Goal: Information Seeking & Learning: Learn about a topic

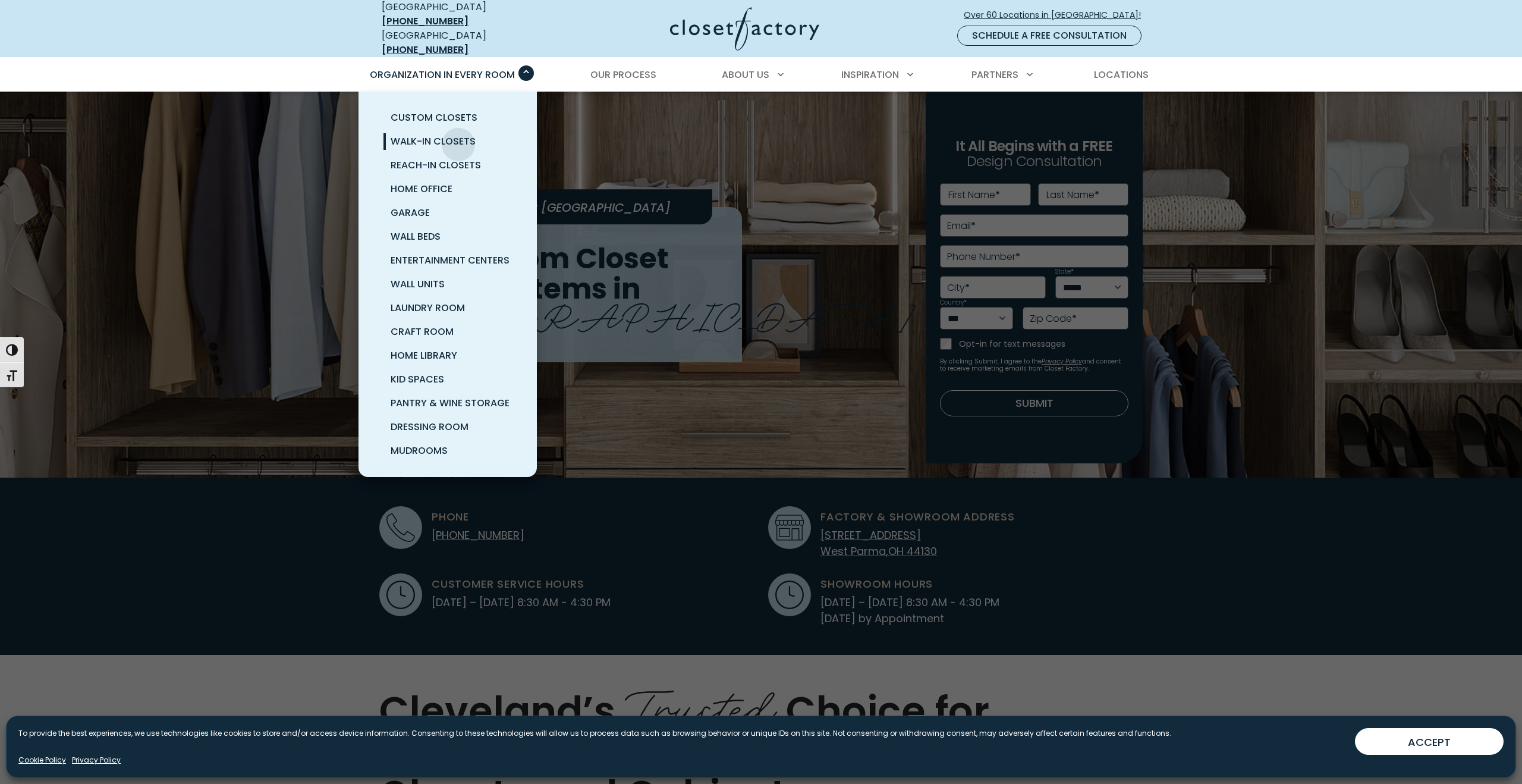
click at [458, 135] on span "Walk-In Closets" at bounding box center [433, 141] width 85 height 14
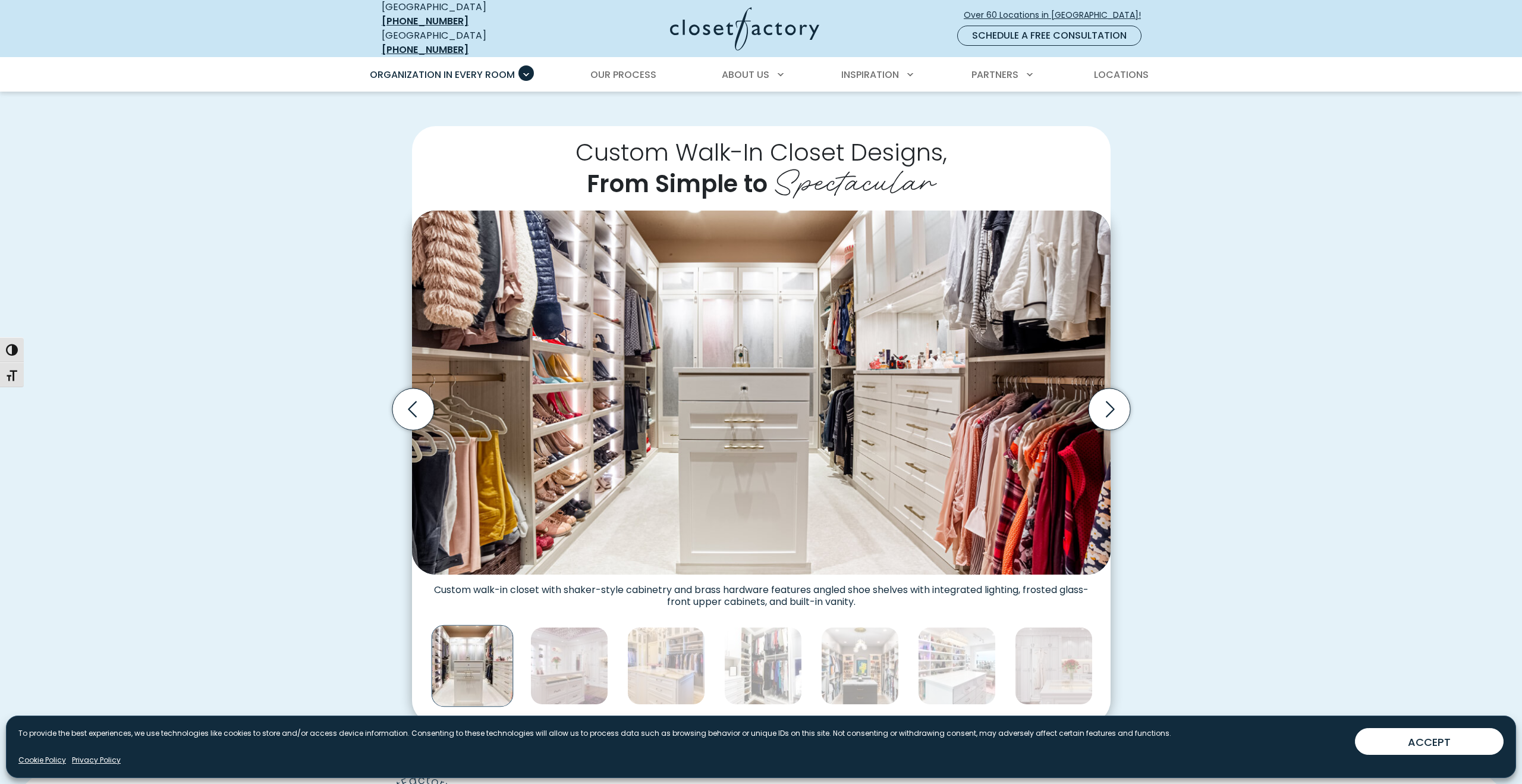
scroll to position [256, 0]
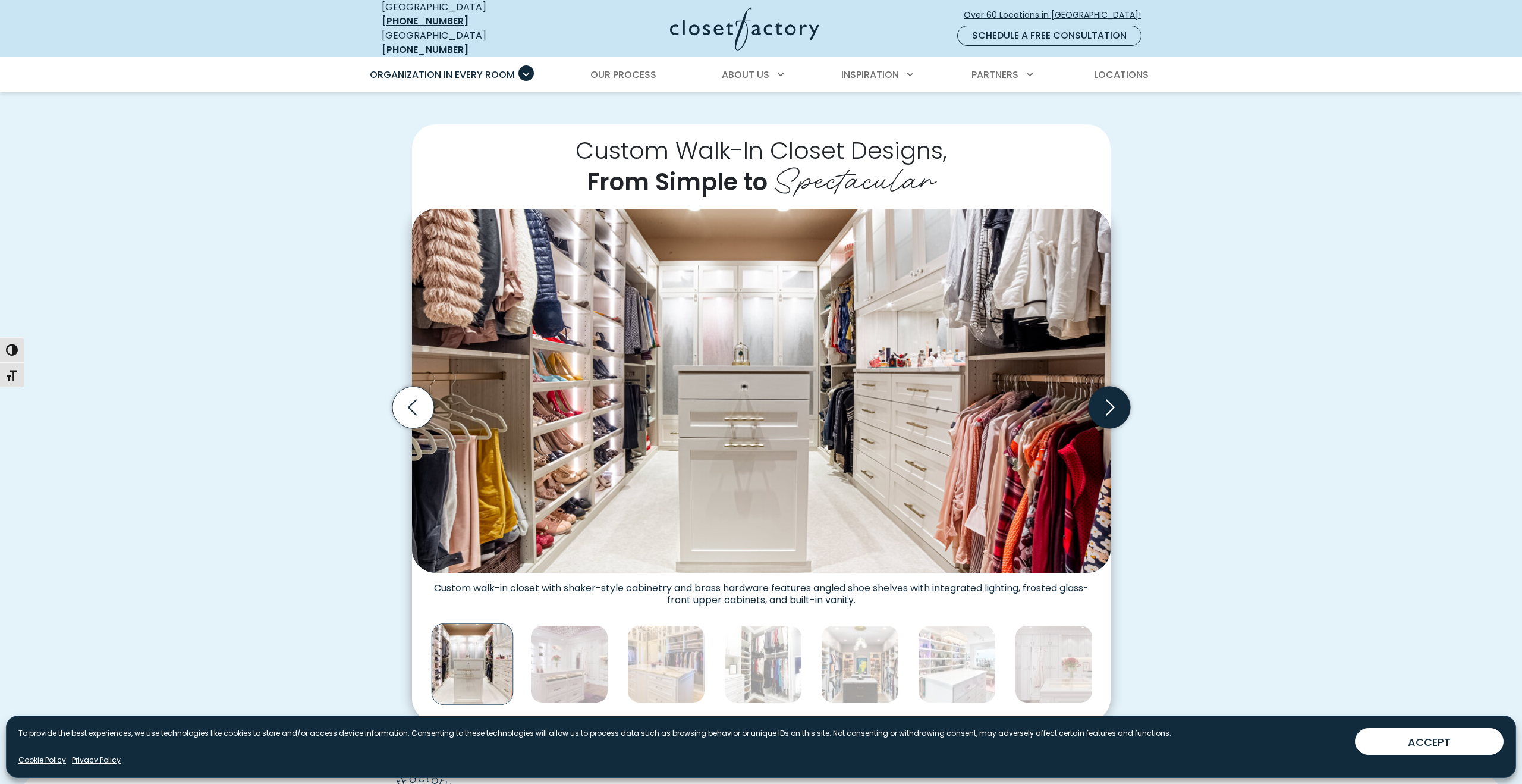
click at [1102, 396] on icon "Next slide" at bounding box center [1108, 407] width 42 height 42
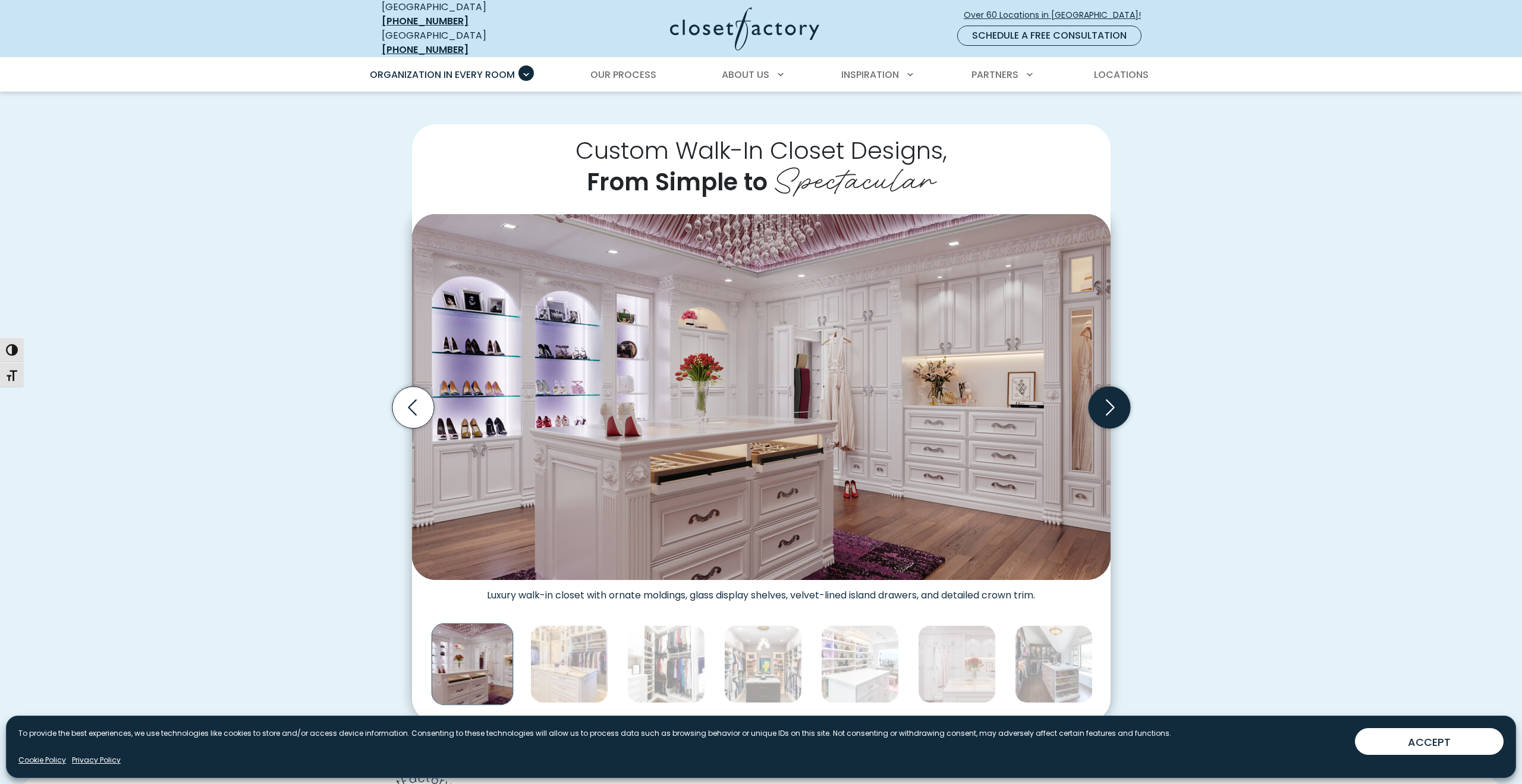
click at [1102, 396] on icon "Next slide" at bounding box center [1108, 407] width 42 height 42
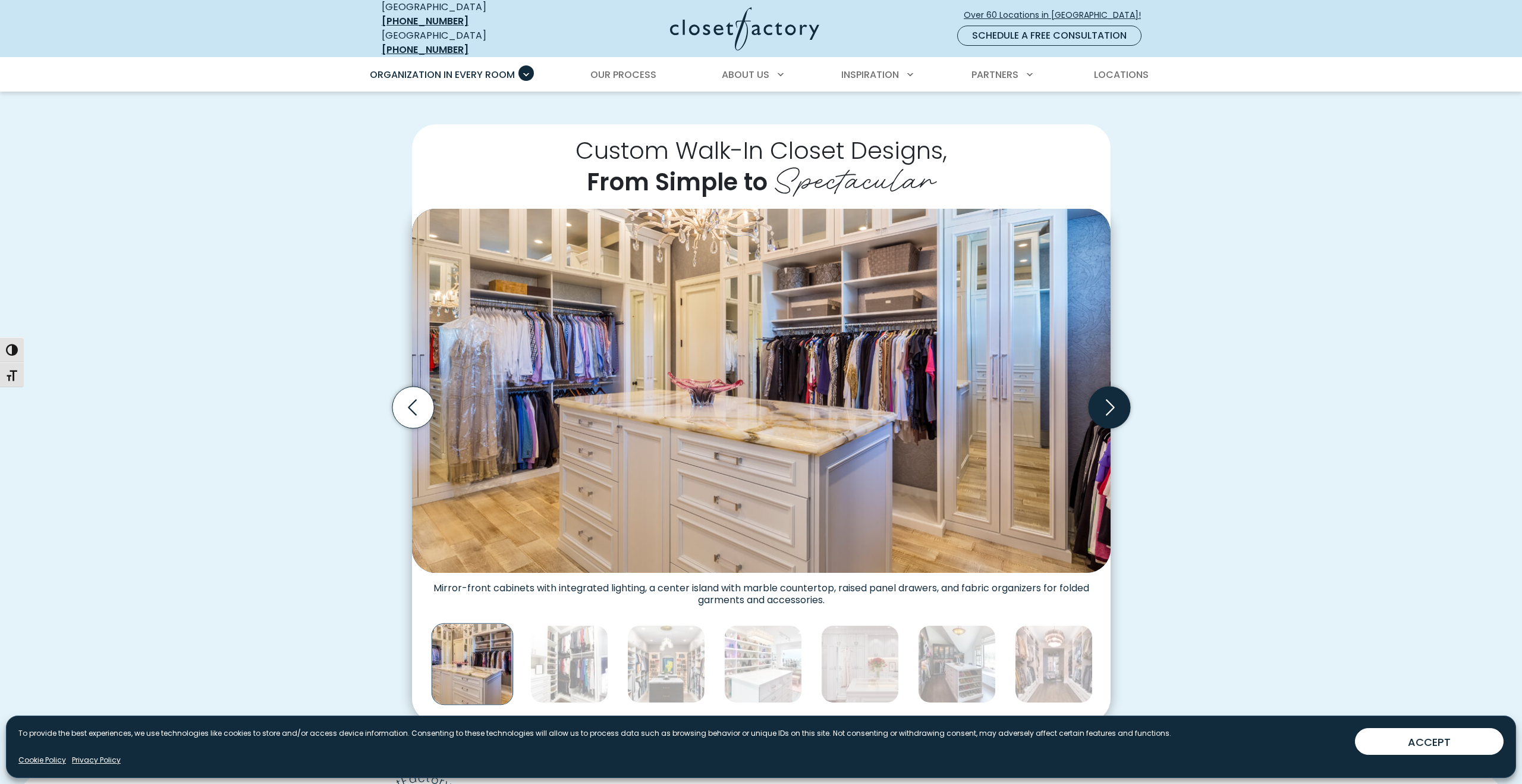
click at [1117, 400] on icon "Next slide" at bounding box center [1108, 407] width 42 height 42
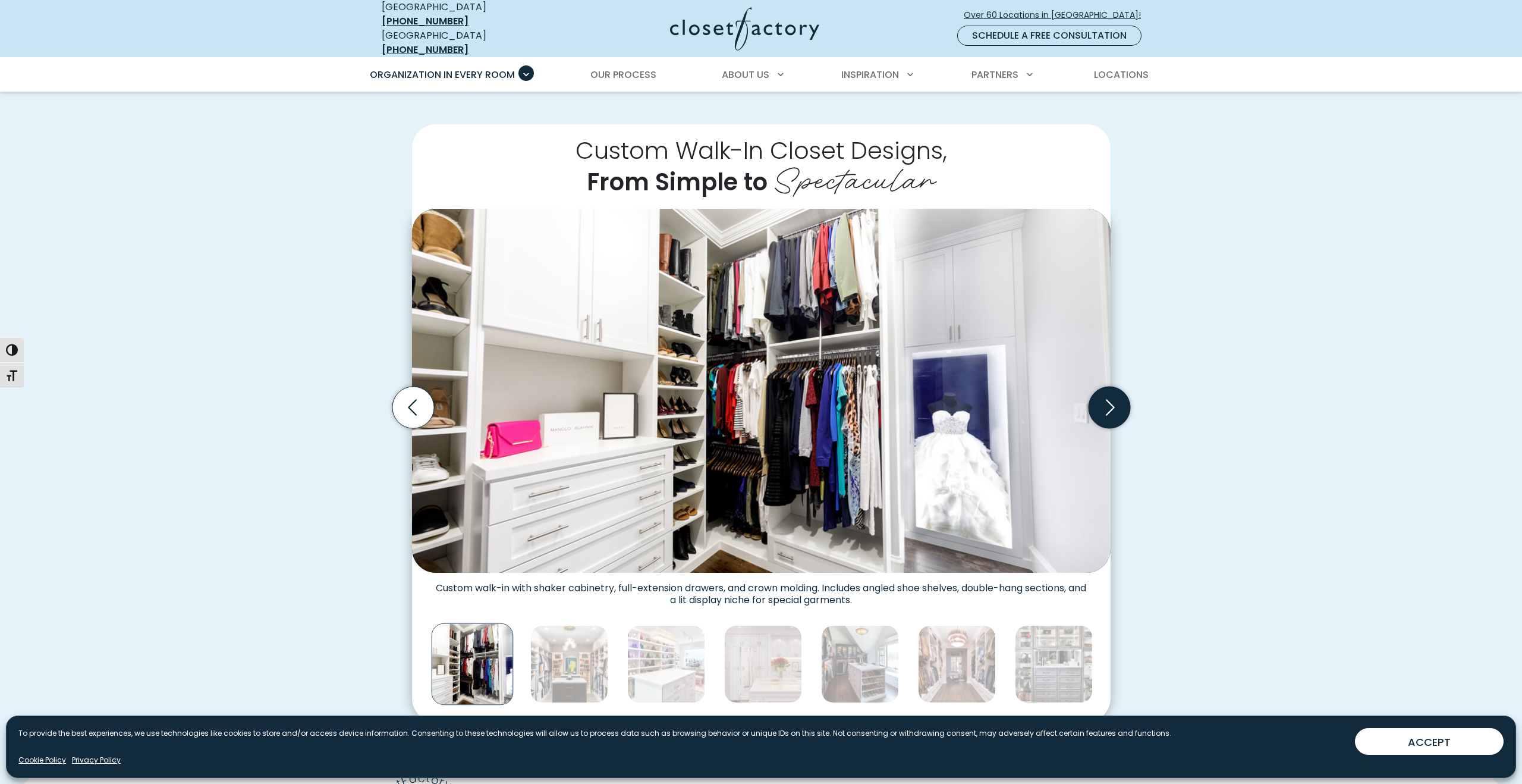
click at [1113, 399] on icon "Next slide" at bounding box center [1111, 407] width 9 height 16
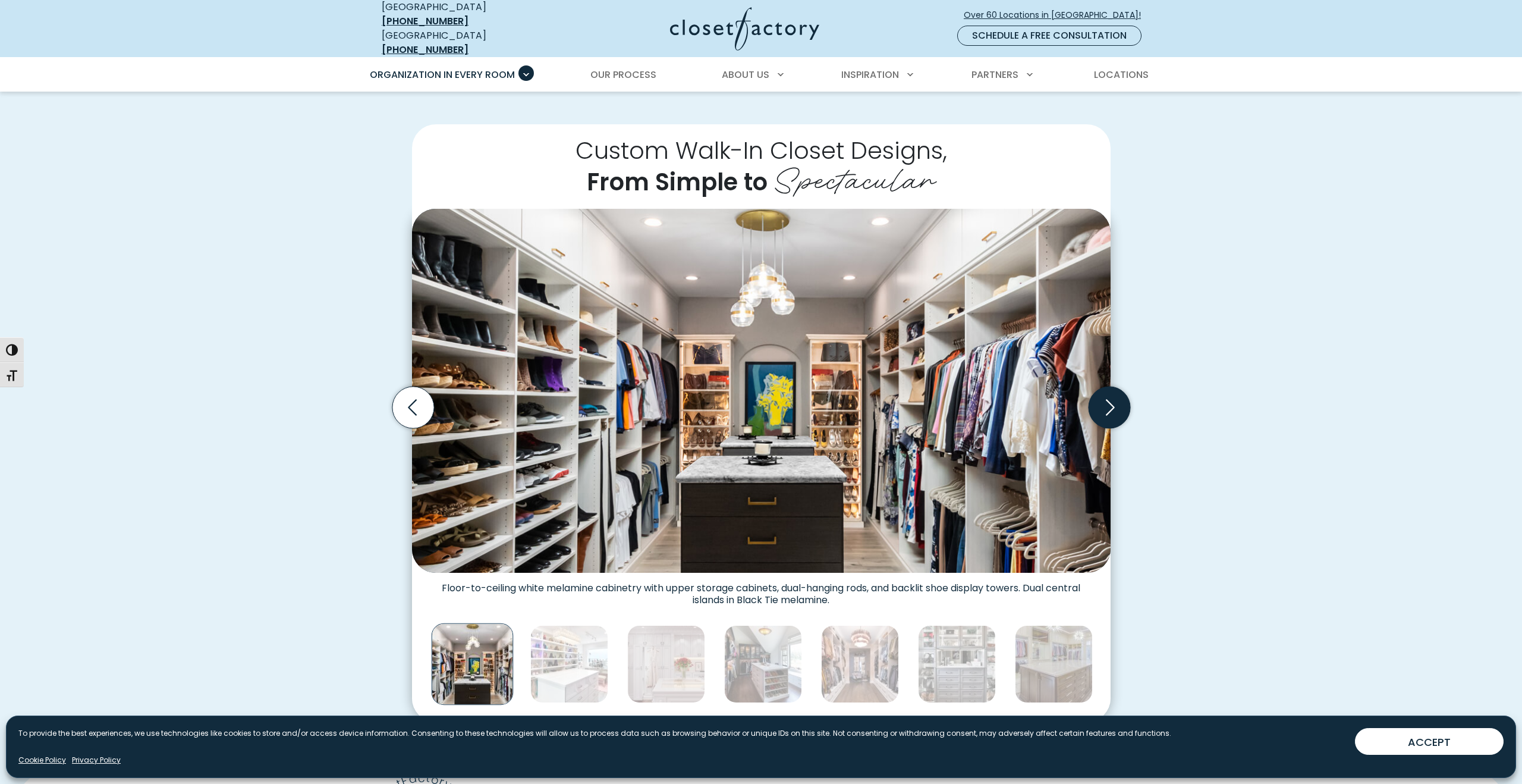
click at [1113, 399] on icon "Next slide" at bounding box center [1111, 407] width 9 height 16
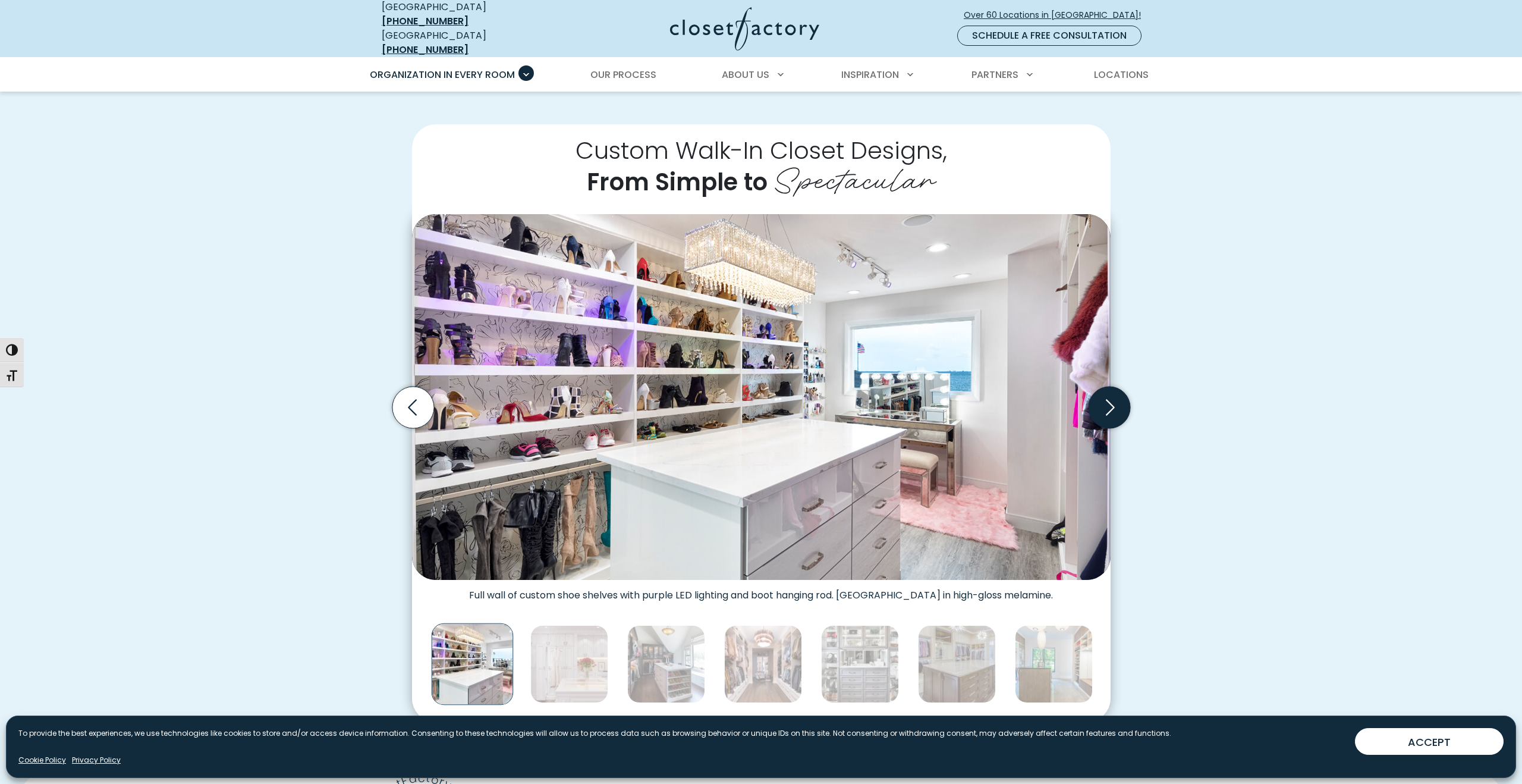
click at [1113, 399] on icon "Next slide" at bounding box center [1111, 407] width 9 height 16
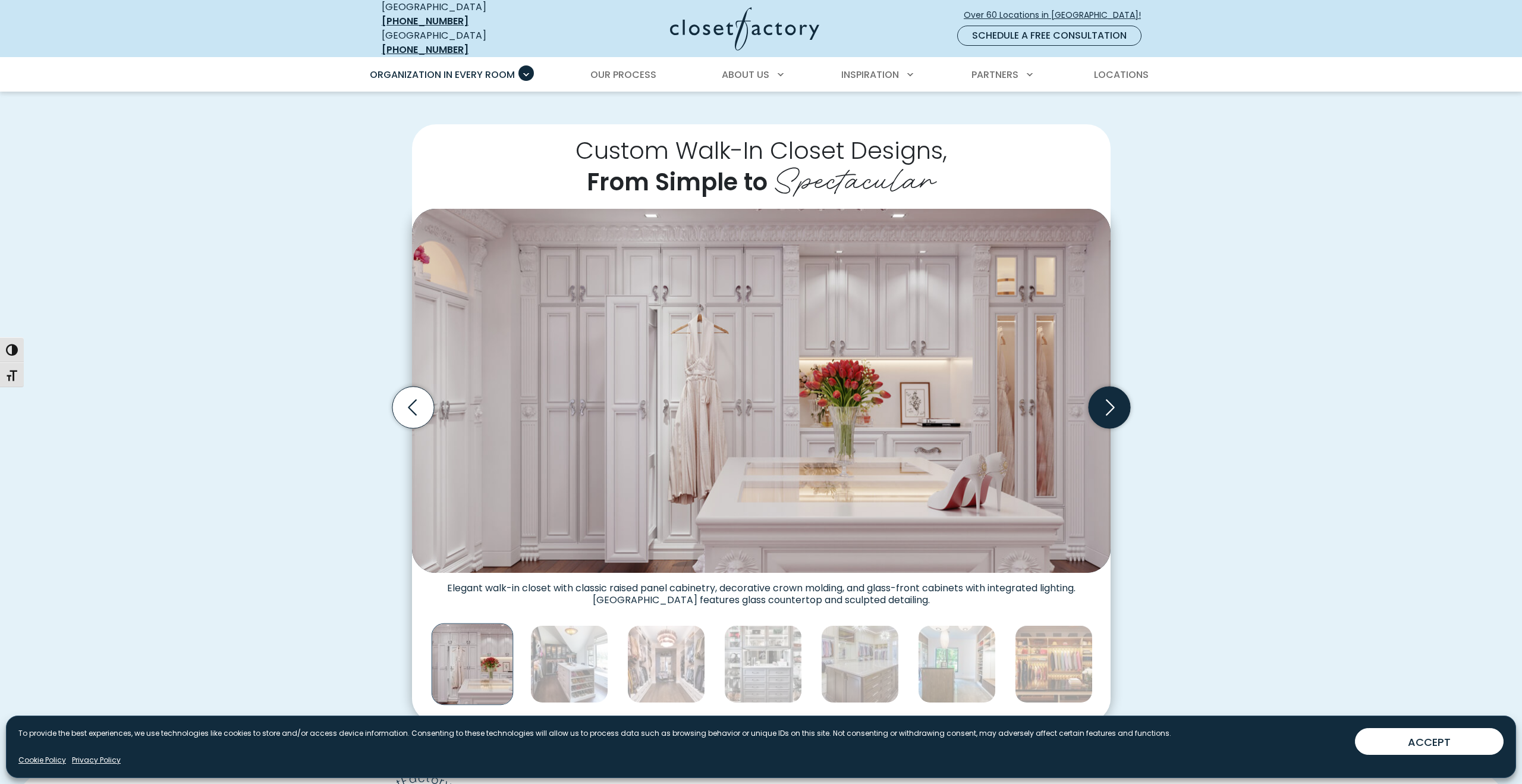
click at [1113, 399] on icon "Next slide" at bounding box center [1111, 407] width 9 height 16
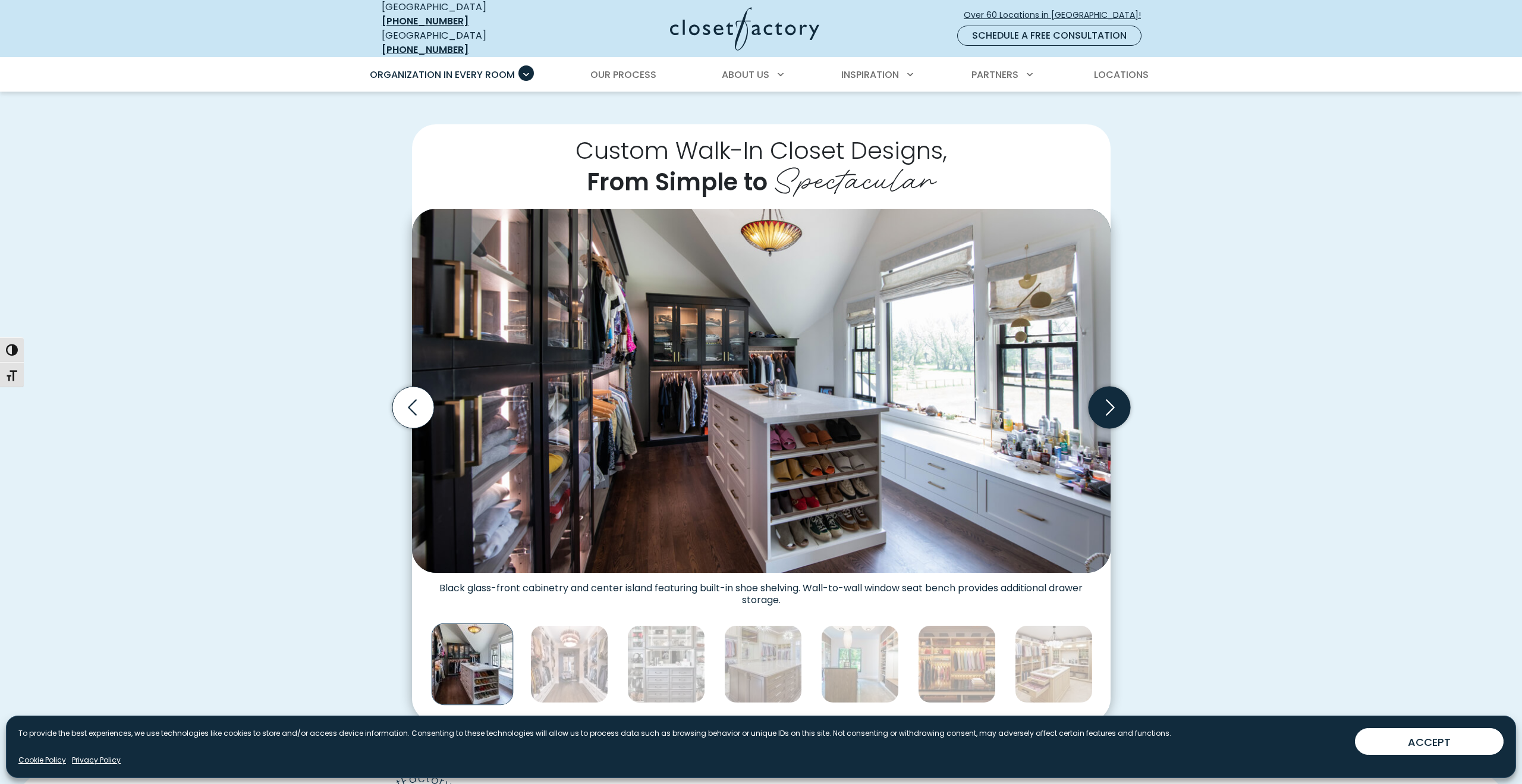
click at [1113, 399] on icon "Next slide" at bounding box center [1111, 407] width 9 height 16
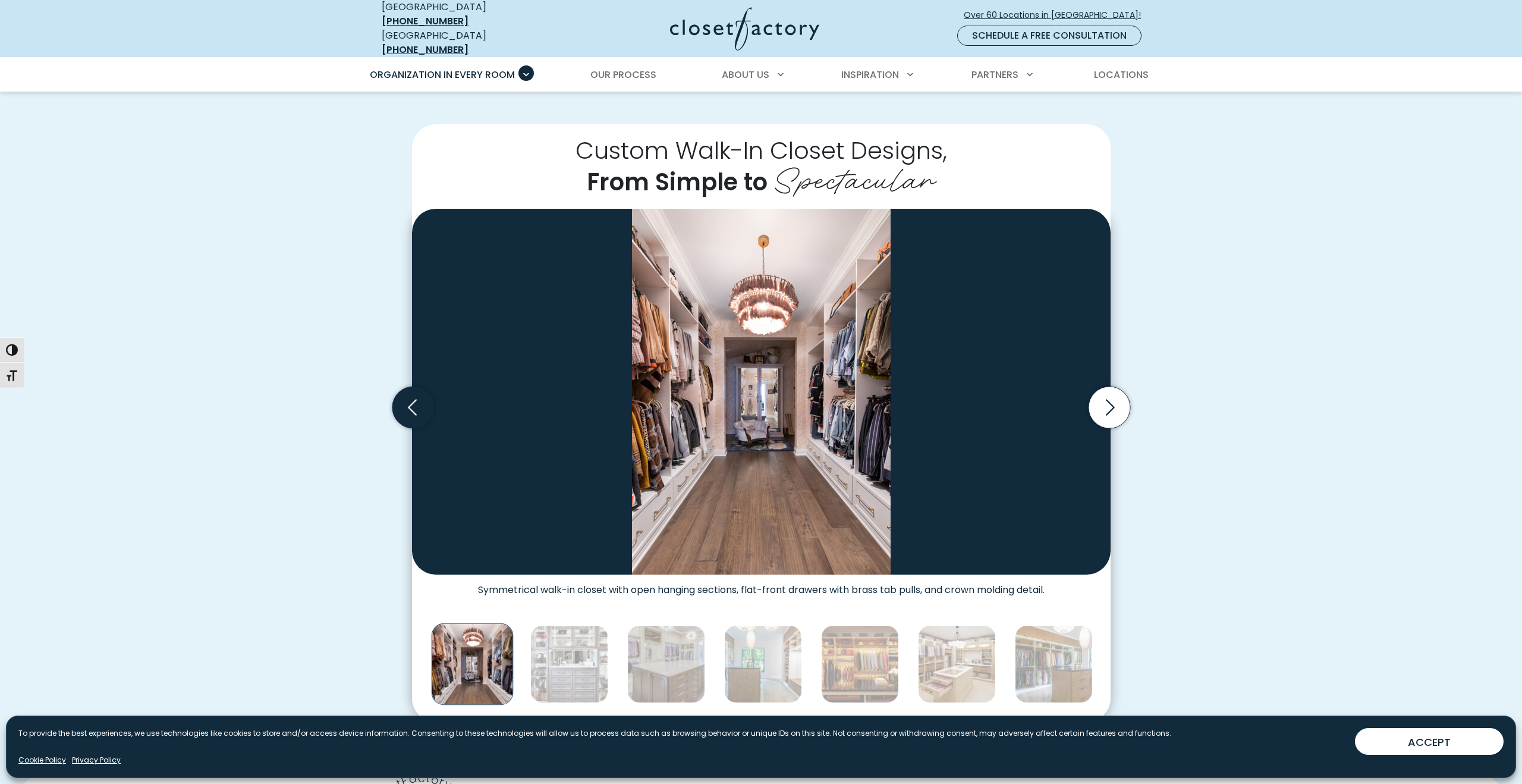
click at [420, 405] on icon "Previous slide" at bounding box center [412, 407] width 42 height 42
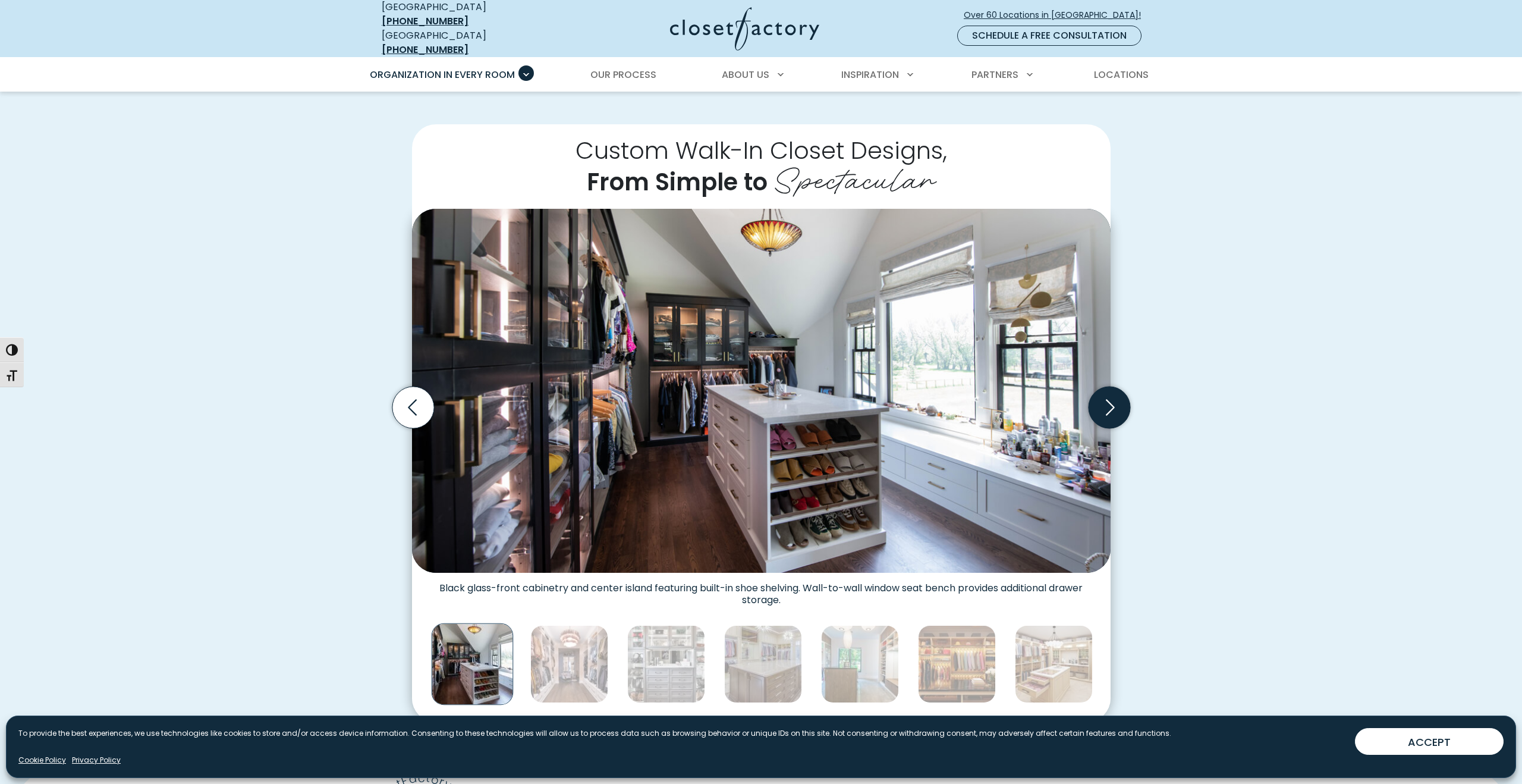
click at [1117, 403] on icon "Next slide" at bounding box center [1108, 407] width 42 height 42
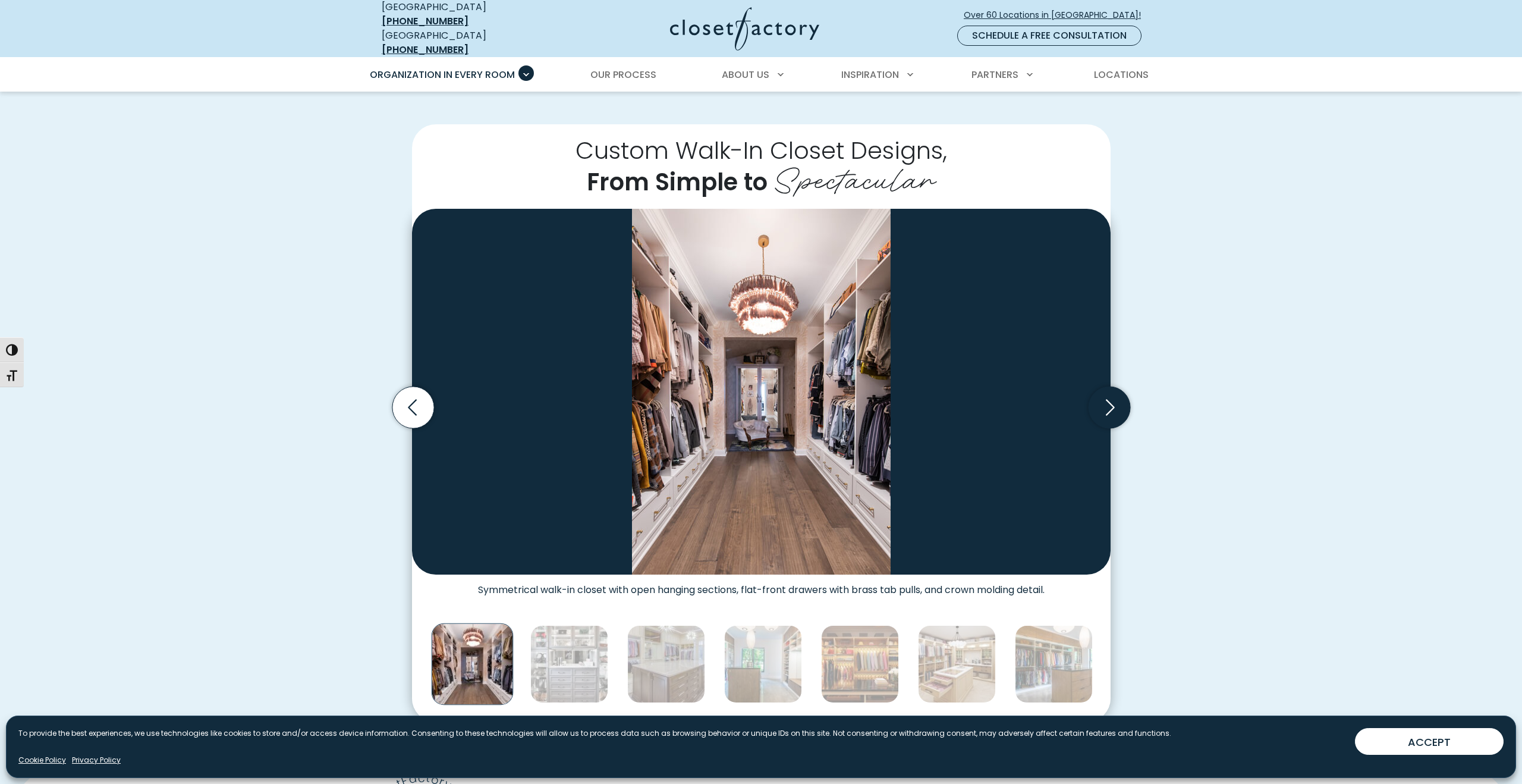
click at [1109, 396] on icon "Next slide" at bounding box center [1108, 407] width 42 height 42
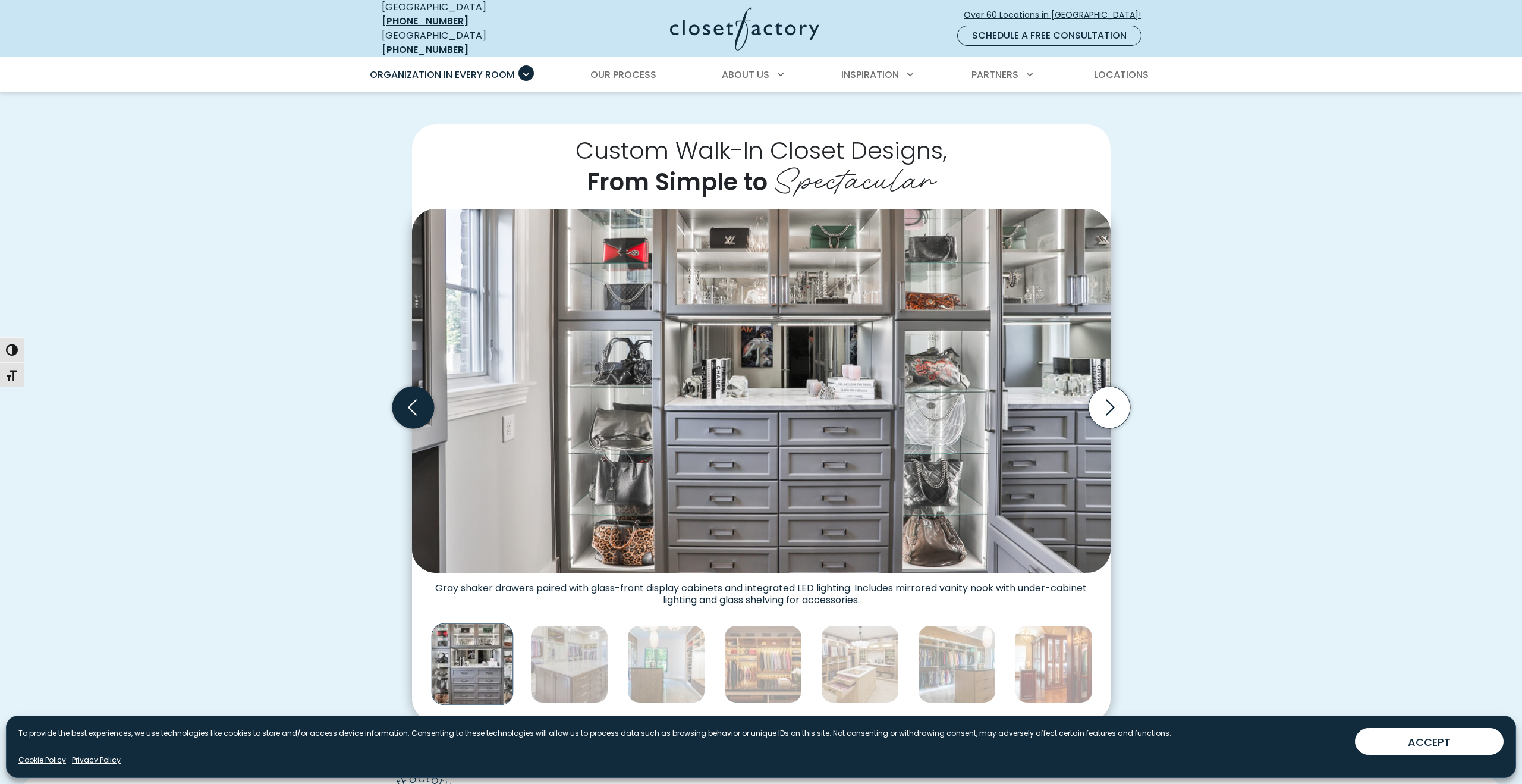
click at [412, 397] on icon "Previous slide" at bounding box center [412, 407] width 42 height 42
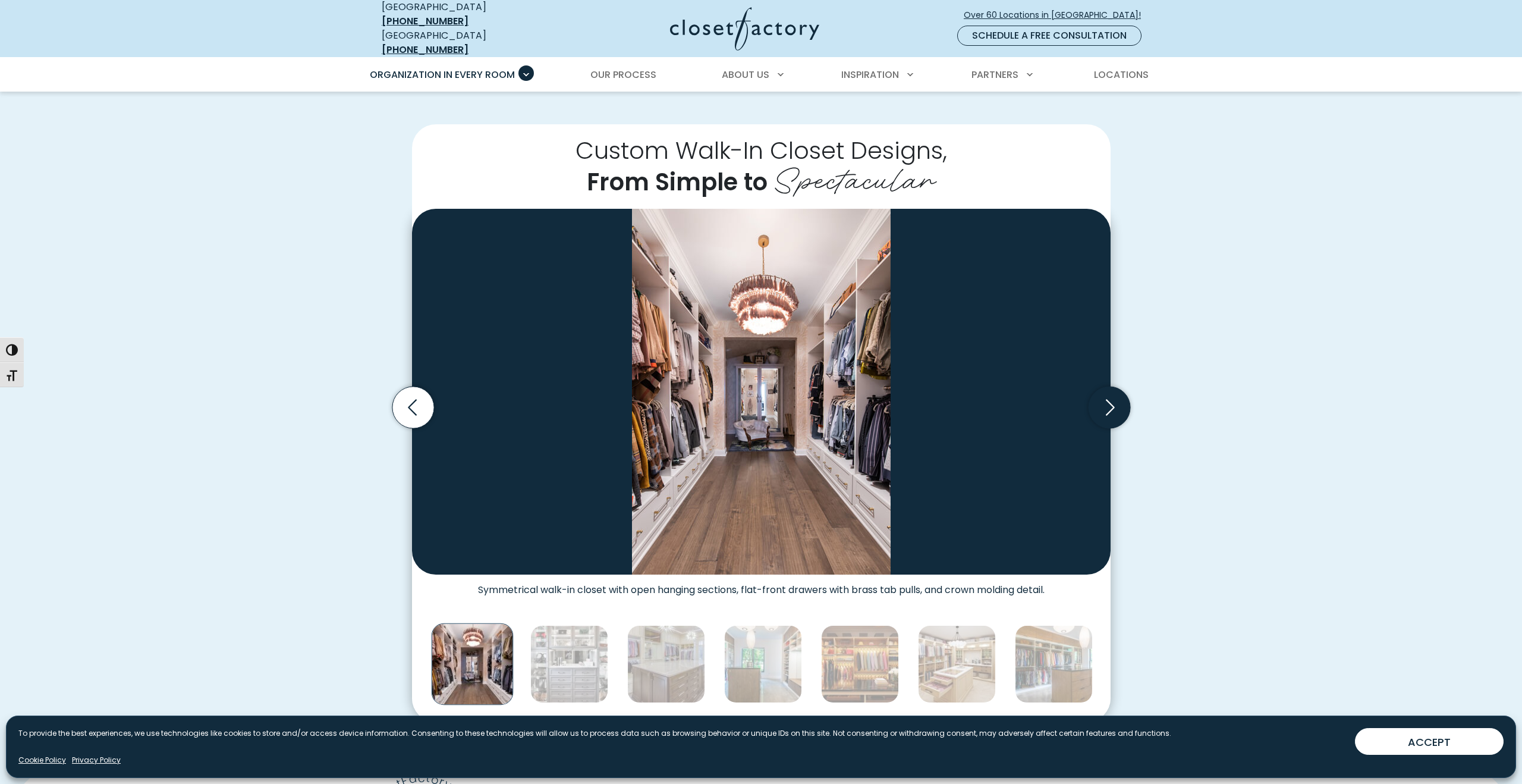
click at [1111, 399] on icon "Next slide" at bounding box center [1108, 407] width 42 height 42
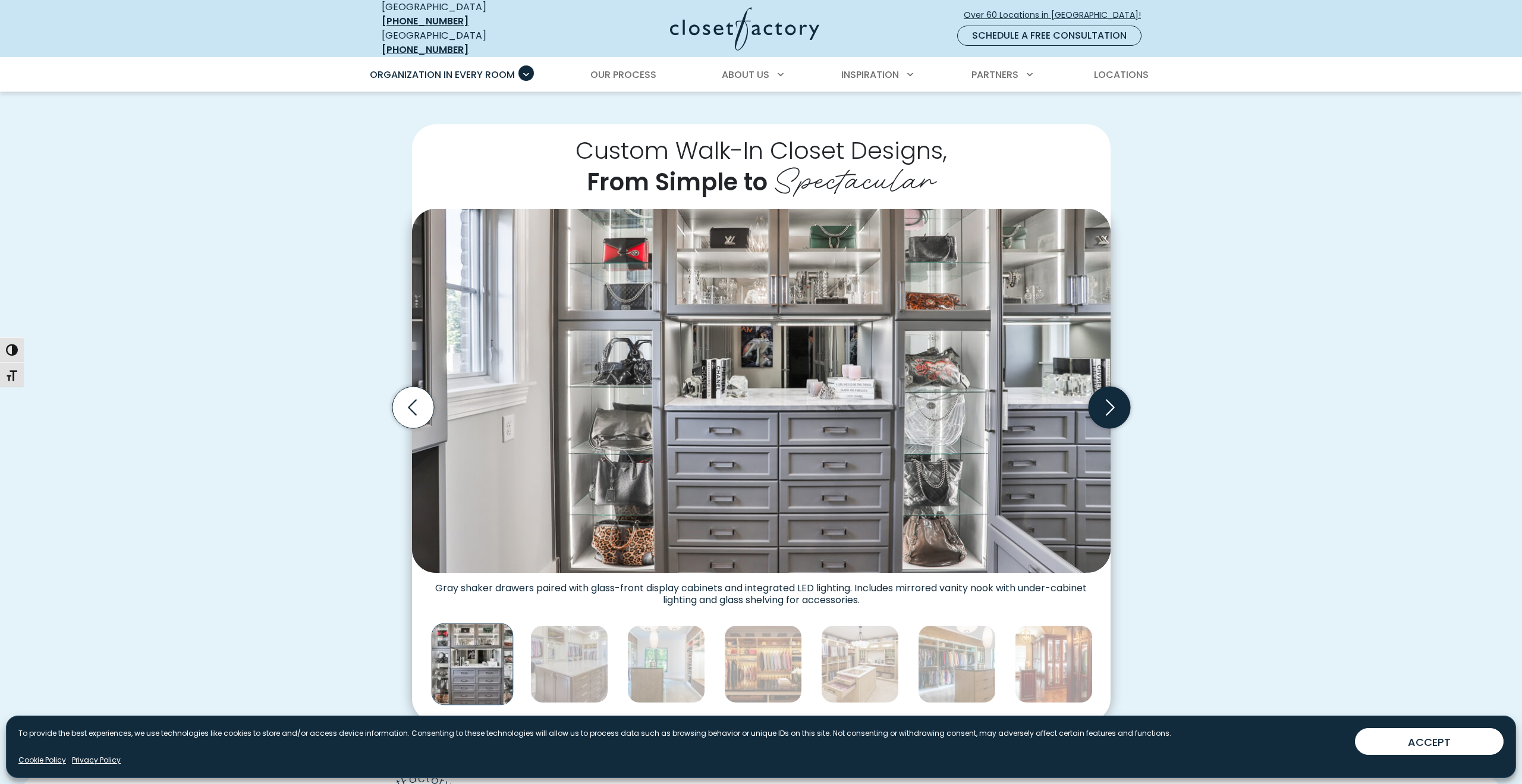
click at [1112, 399] on icon "Next slide" at bounding box center [1111, 407] width 9 height 16
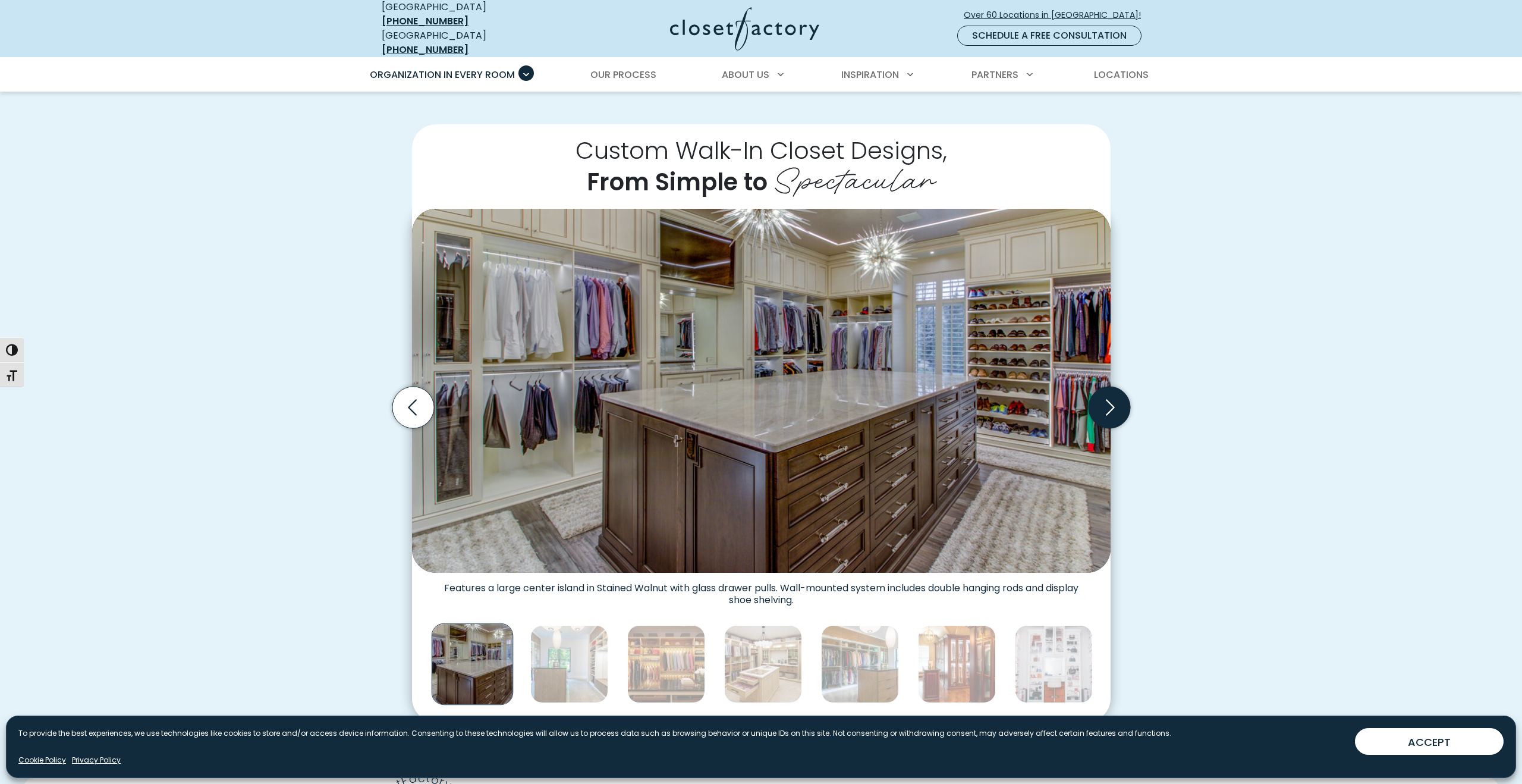
click at [1117, 398] on icon "Next slide" at bounding box center [1108, 407] width 42 height 42
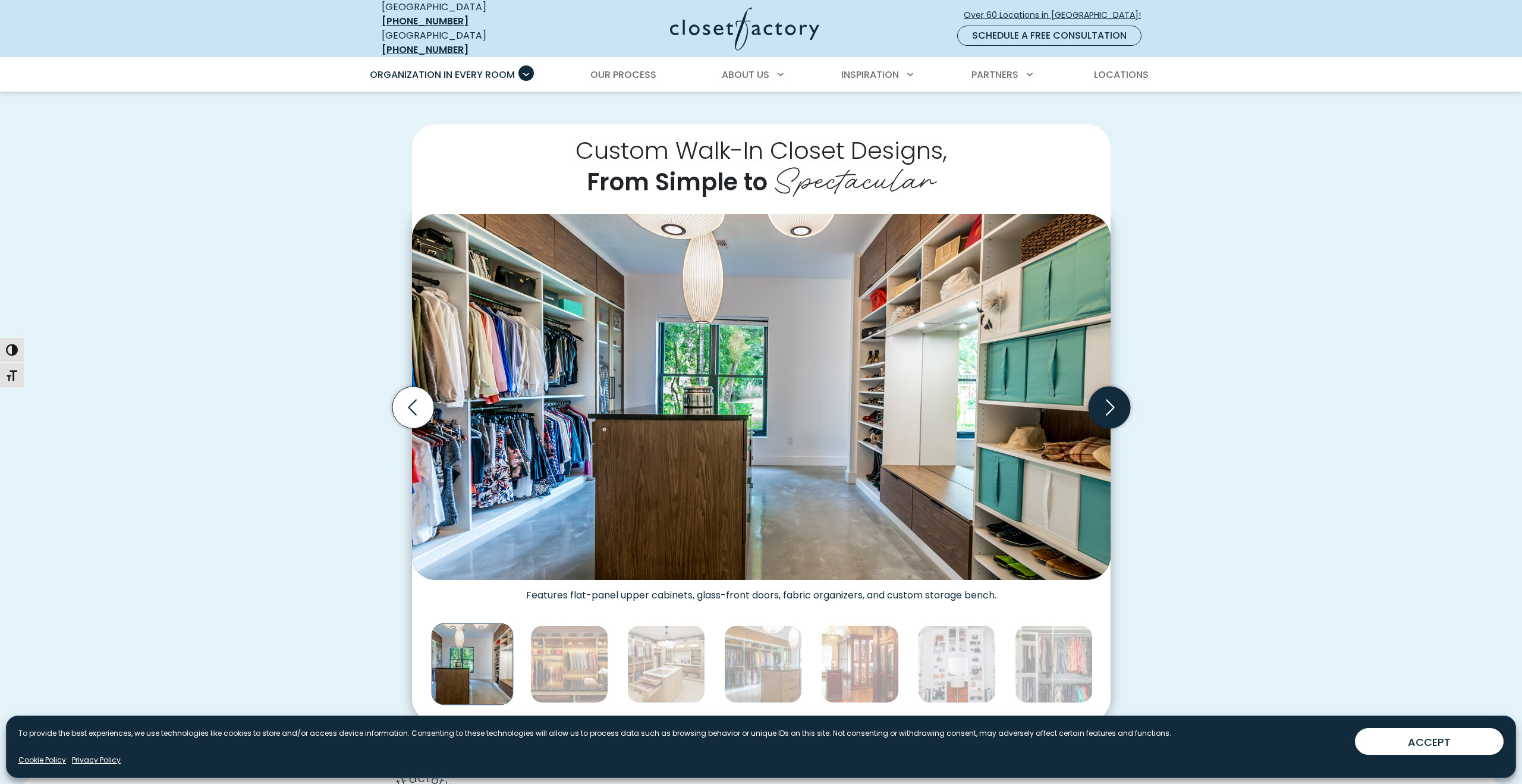
click at [1117, 398] on icon "Next slide" at bounding box center [1108, 407] width 42 height 42
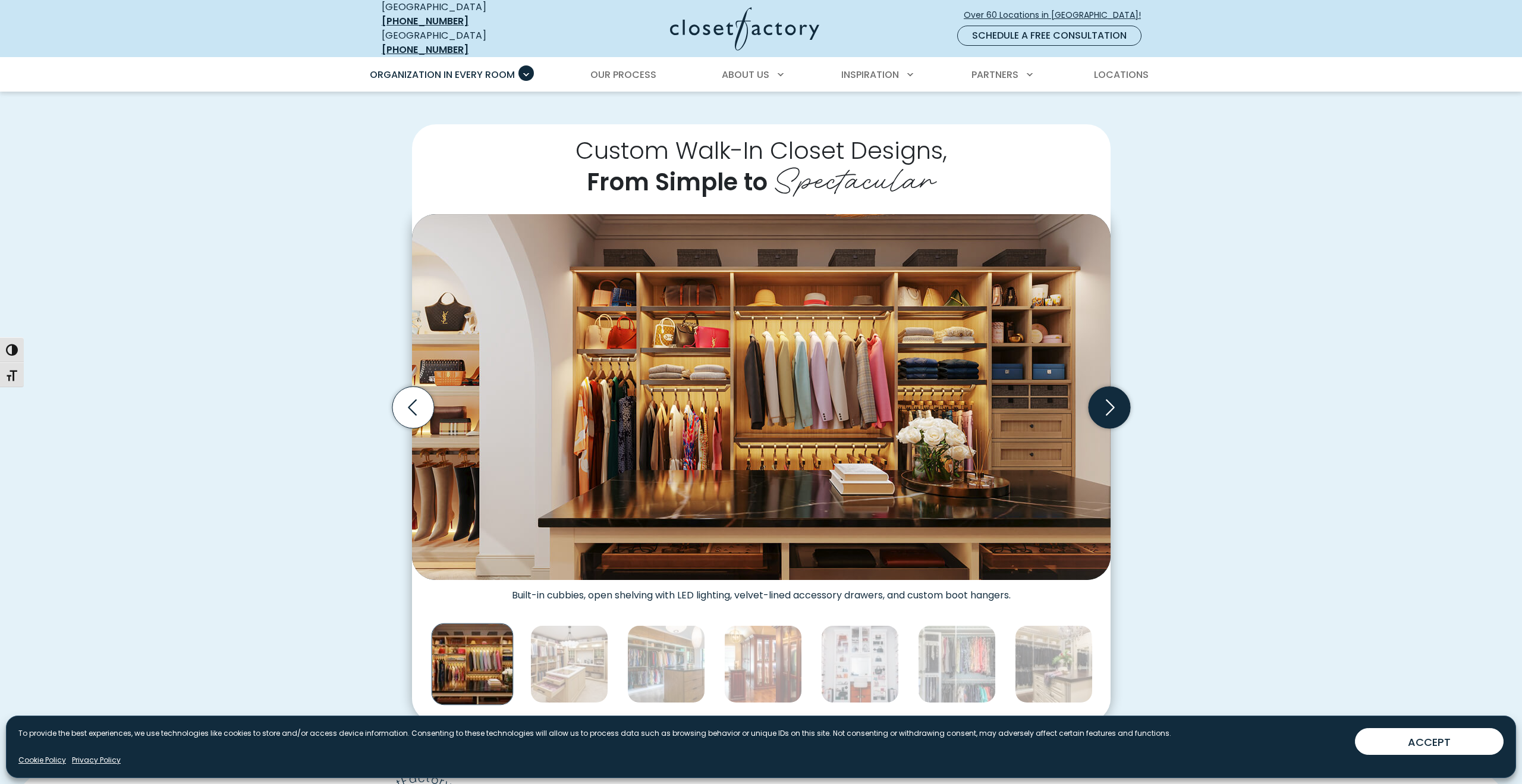
click at [1118, 398] on icon "Next slide" at bounding box center [1108, 407] width 42 height 42
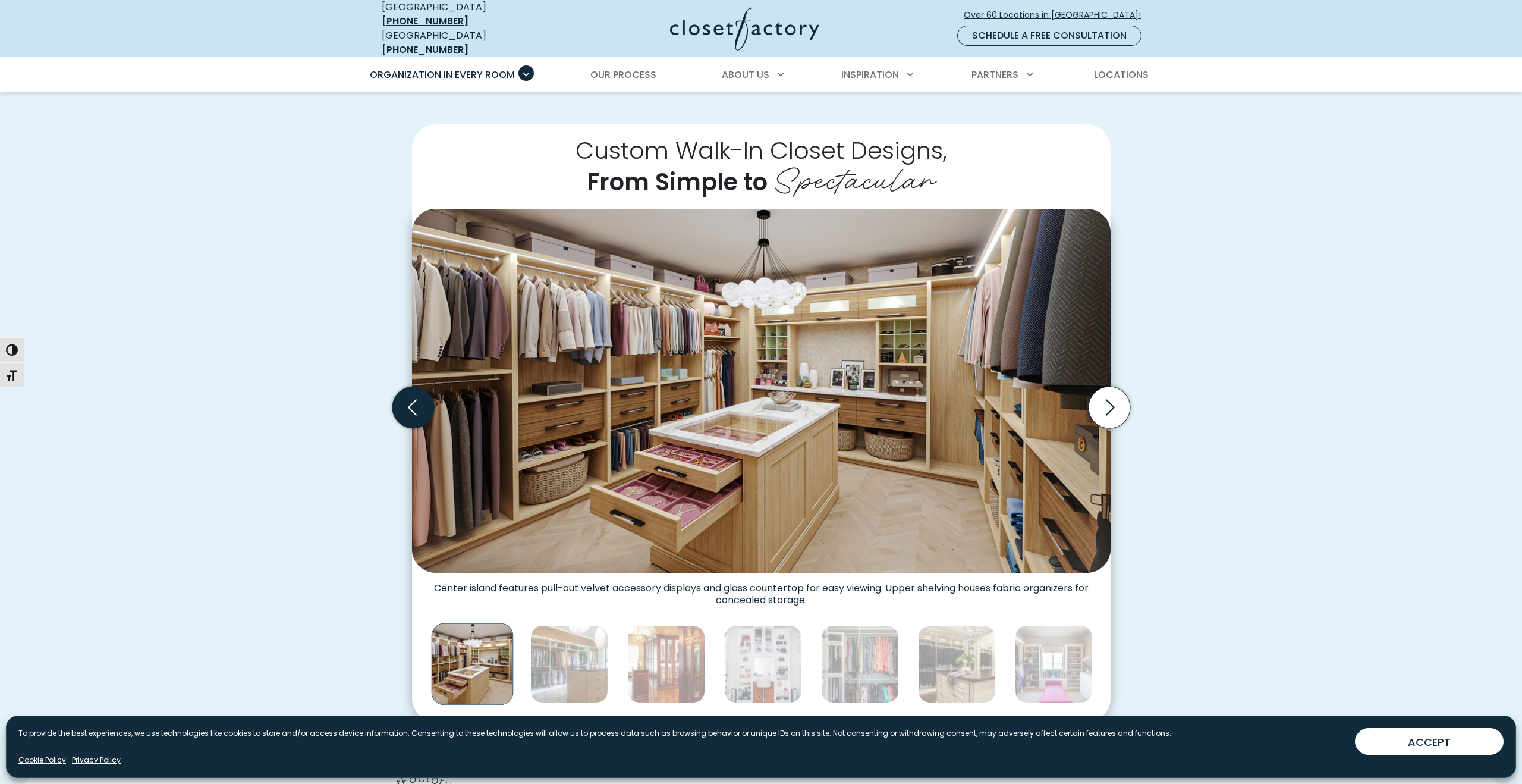
click at [408, 392] on icon "Previous slide" at bounding box center [412, 407] width 42 height 42
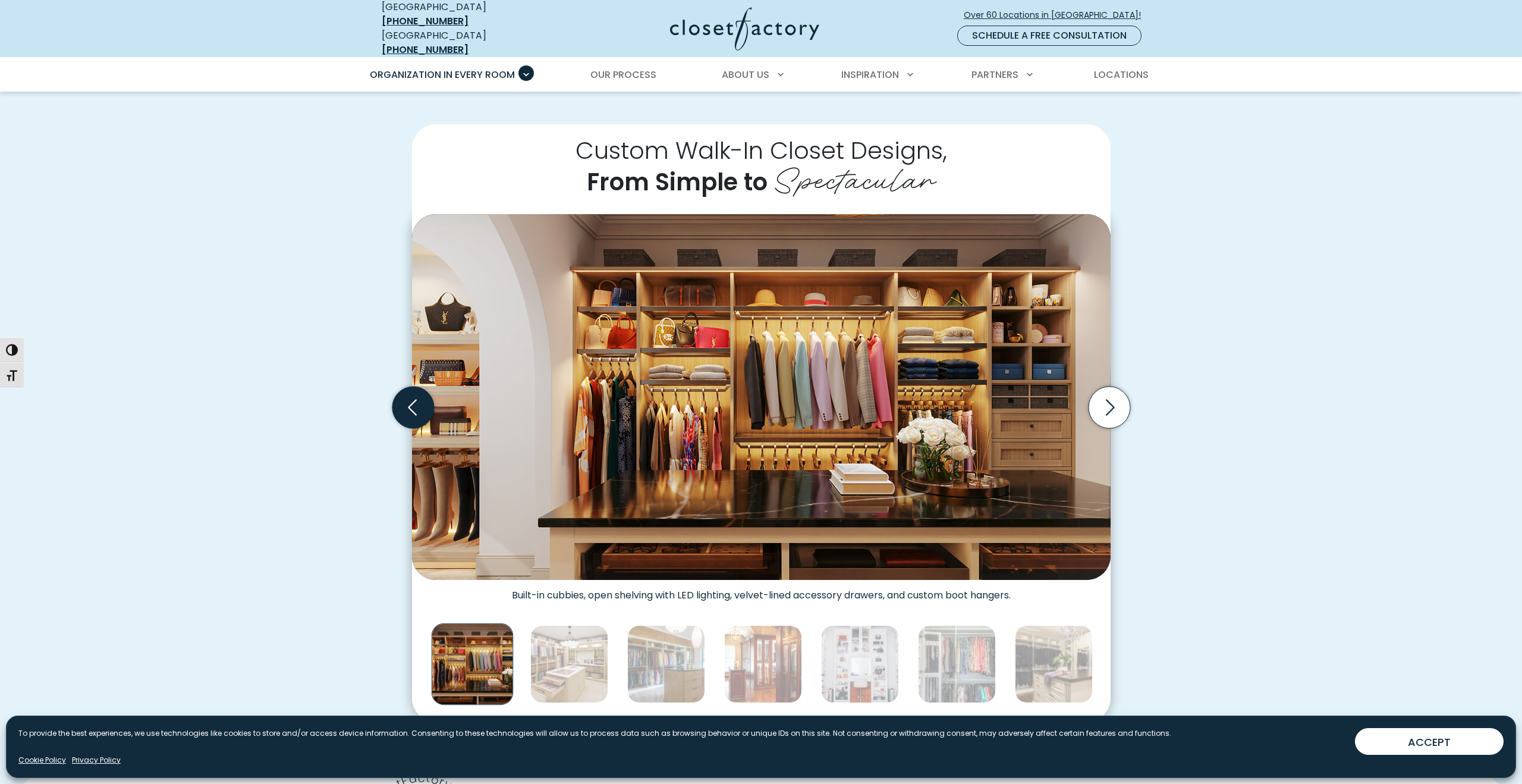
click at [408, 392] on icon "Previous slide" at bounding box center [412, 407] width 42 height 42
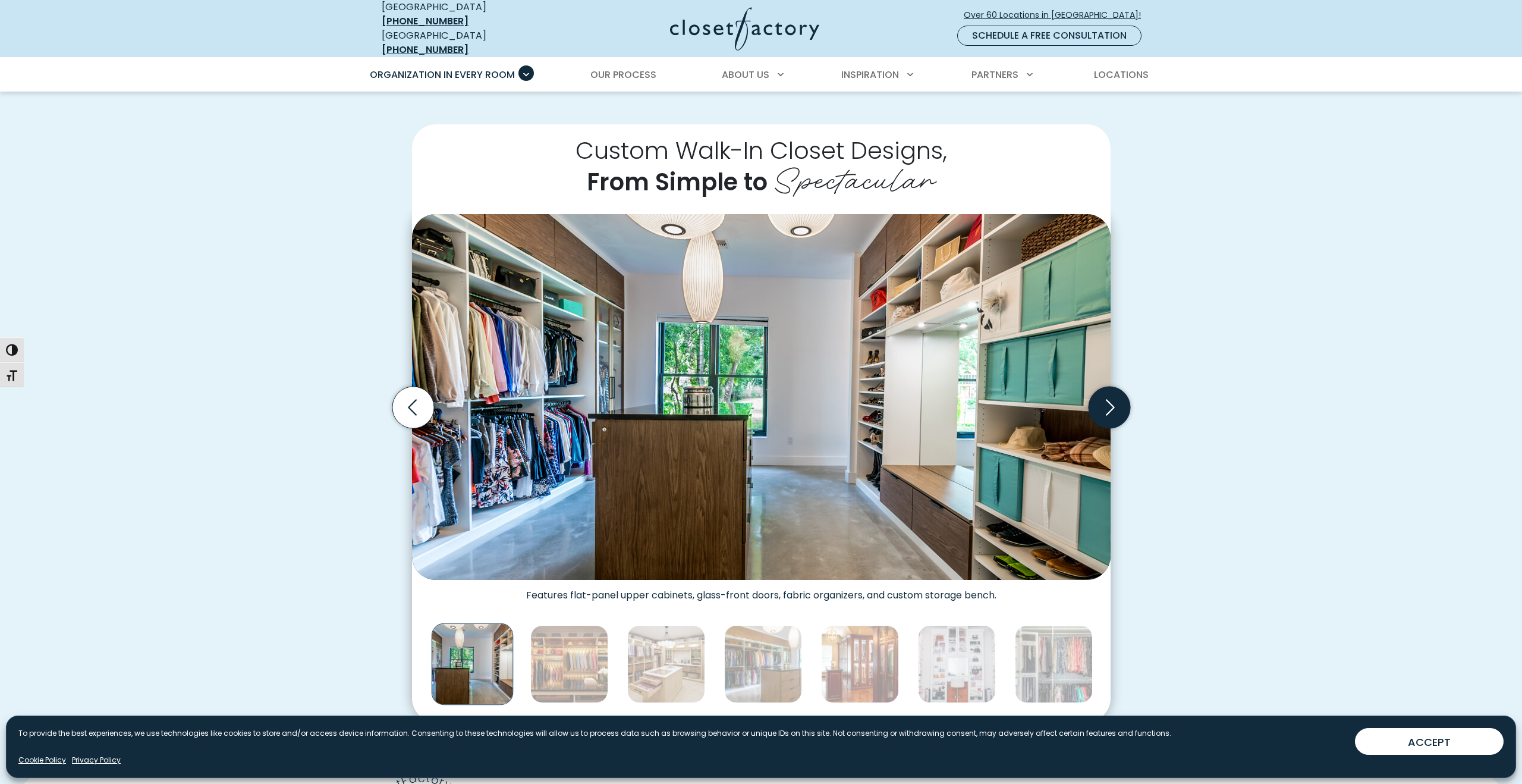
click at [1123, 400] on icon "Next slide" at bounding box center [1108, 407] width 42 height 42
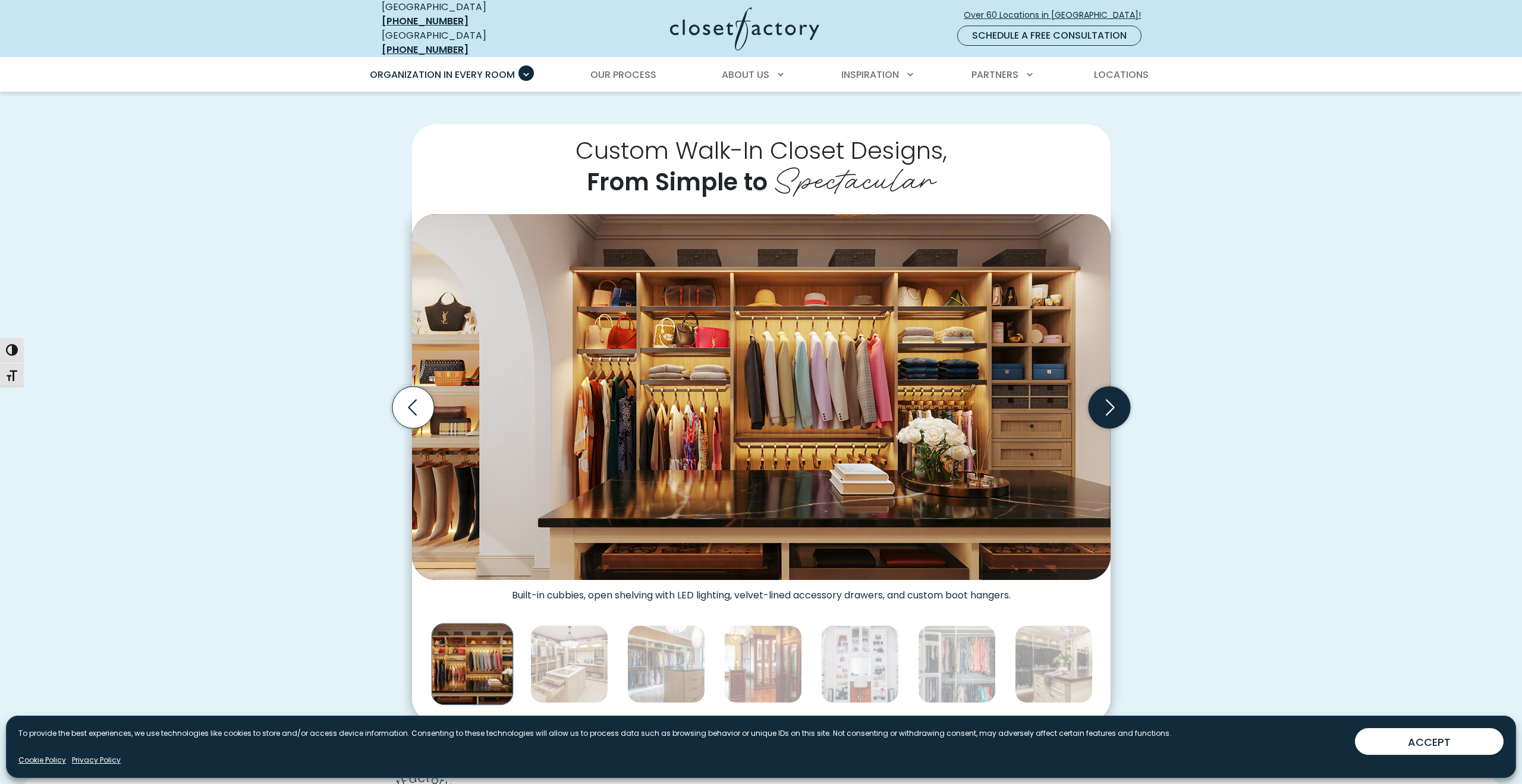
click at [1122, 400] on icon "Next slide" at bounding box center [1108, 407] width 42 height 42
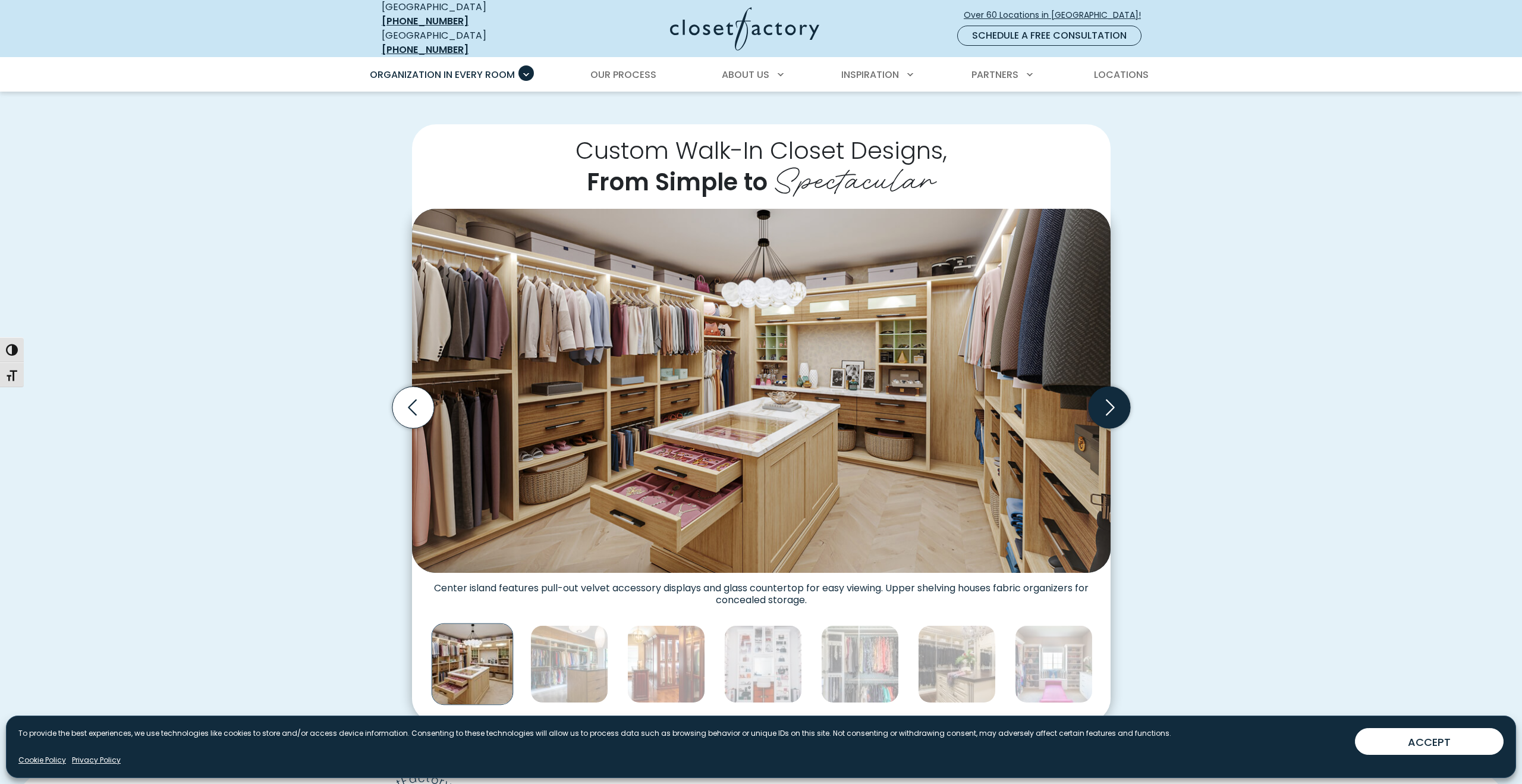
click at [1113, 399] on icon "Next slide" at bounding box center [1111, 407] width 9 height 16
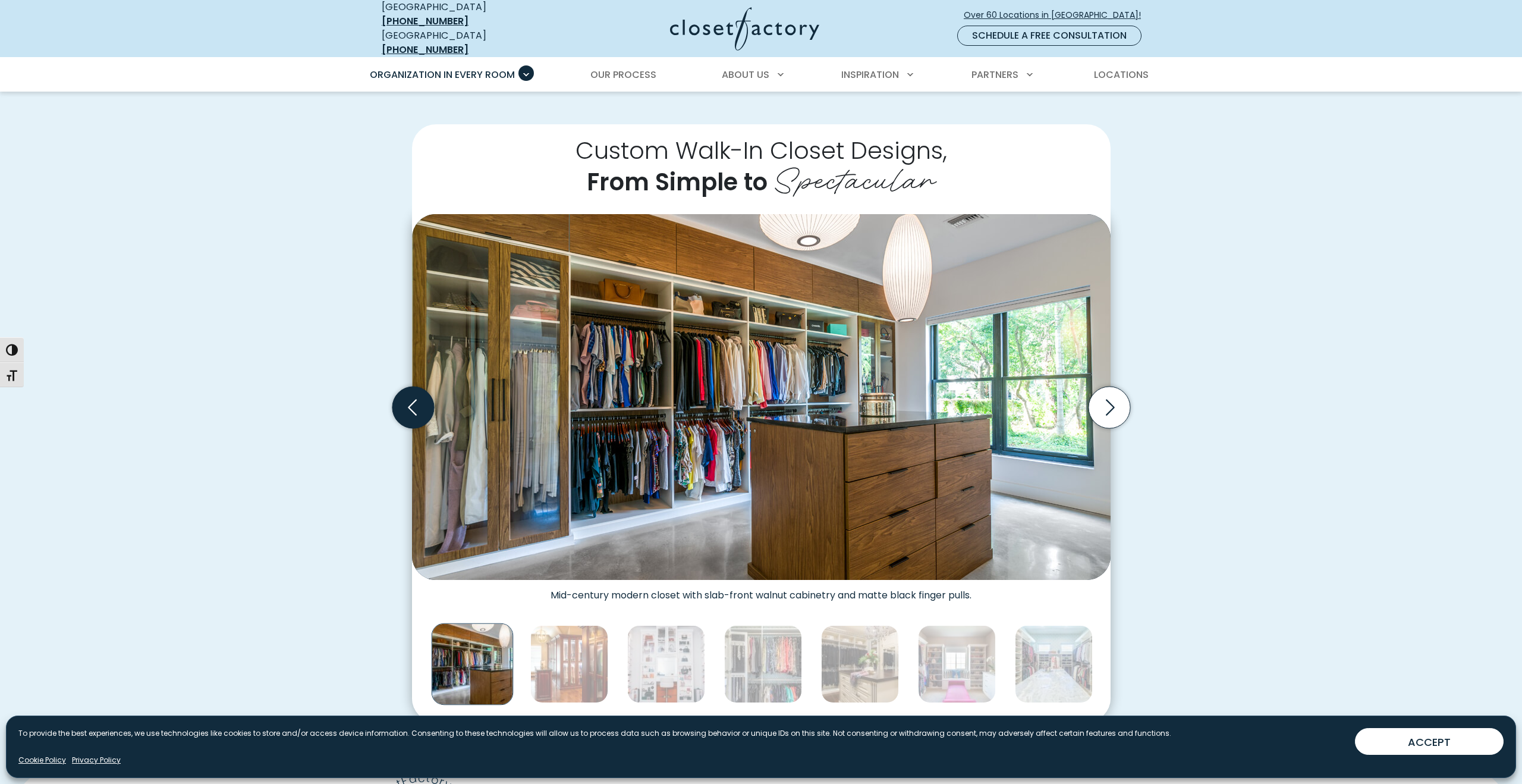
click at [417, 398] on icon "Previous slide" at bounding box center [412, 407] width 42 height 42
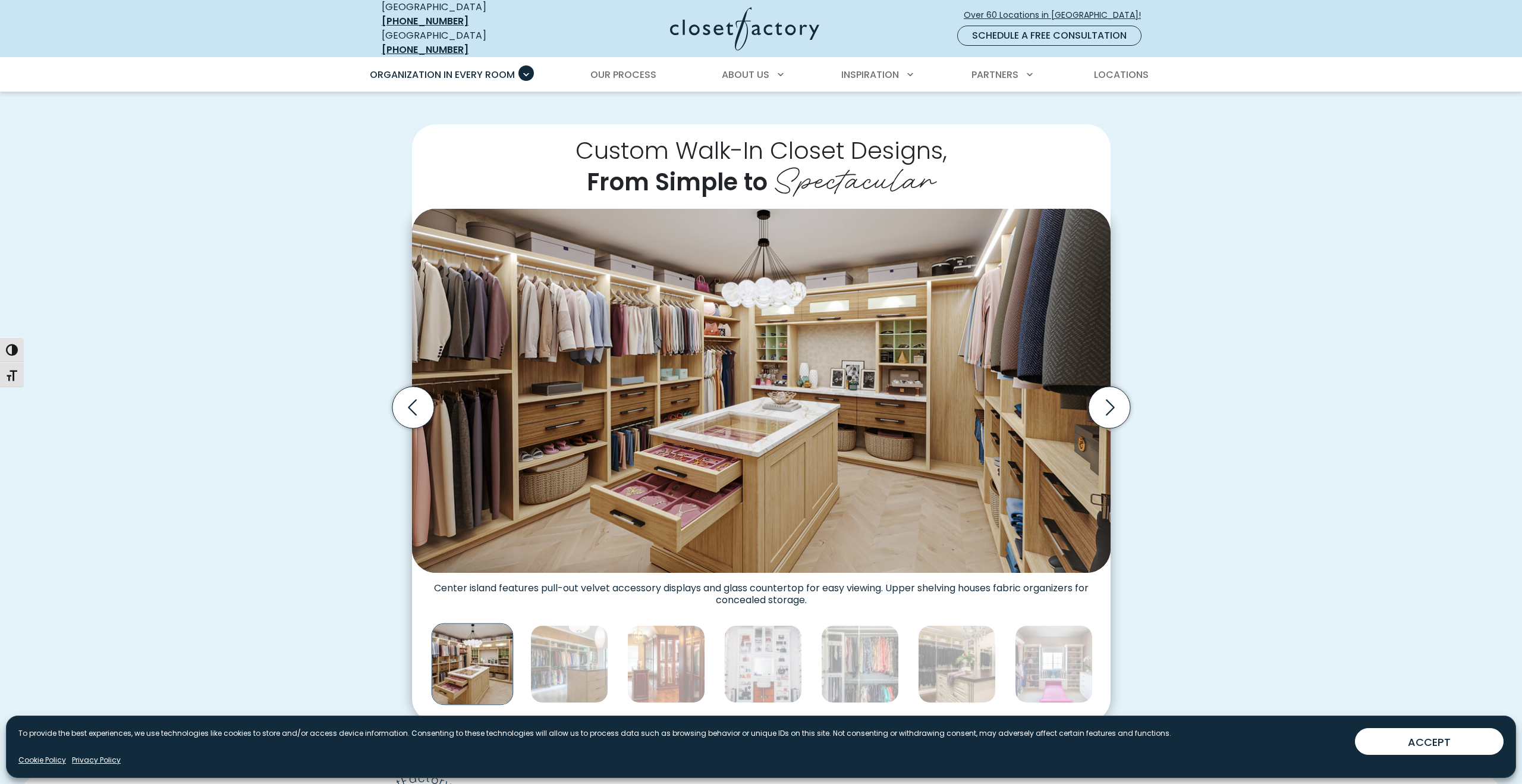
click at [590, 331] on img "Thumbnail Gallery" at bounding box center [761, 390] width 699 height 364
click at [1108, 395] on icon "Next slide" at bounding box center [1108, 407] width 42 height 42
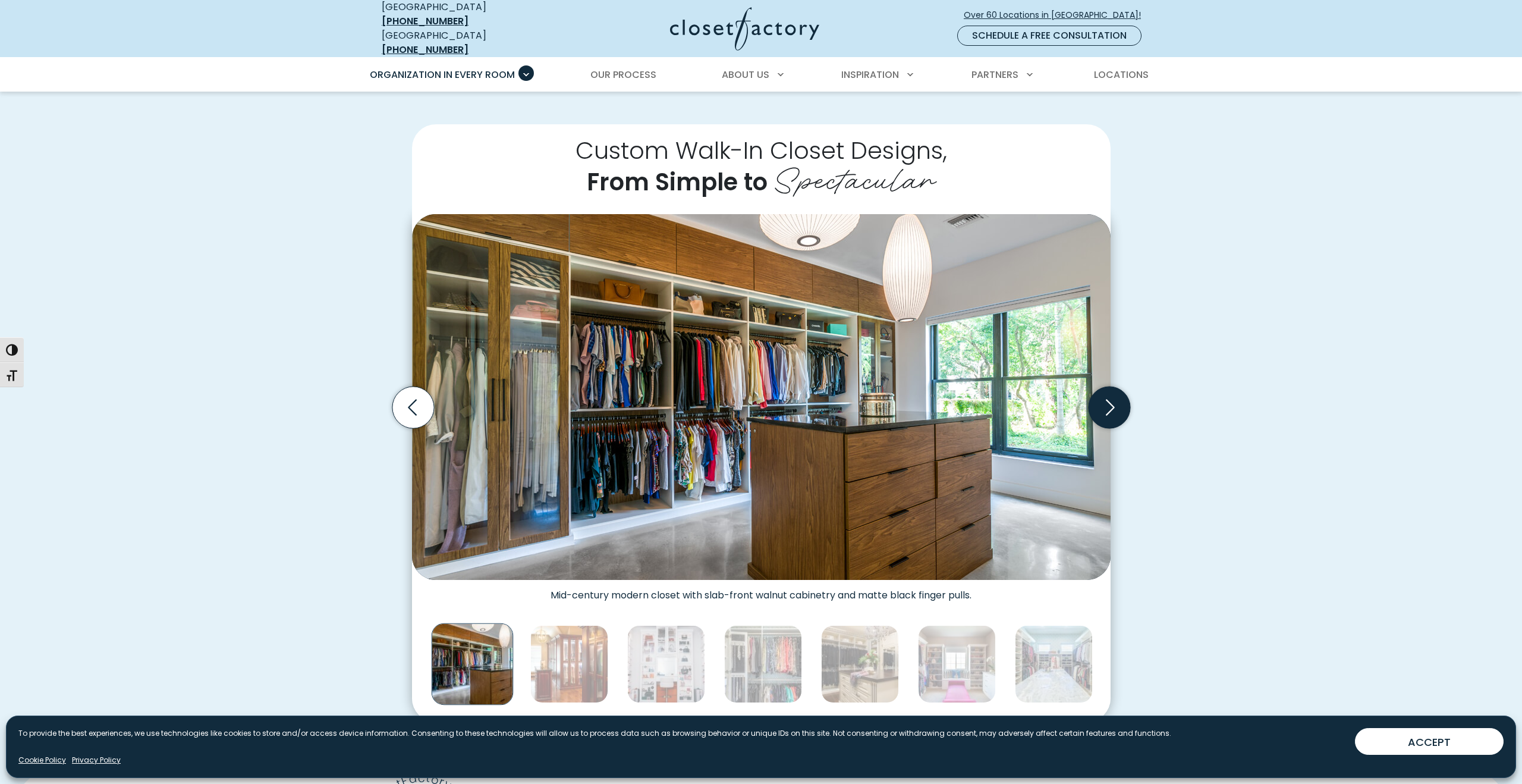
click at [1108, 398] on icon "Next slide" at bounding box center [1108, 407] width 42 height 42
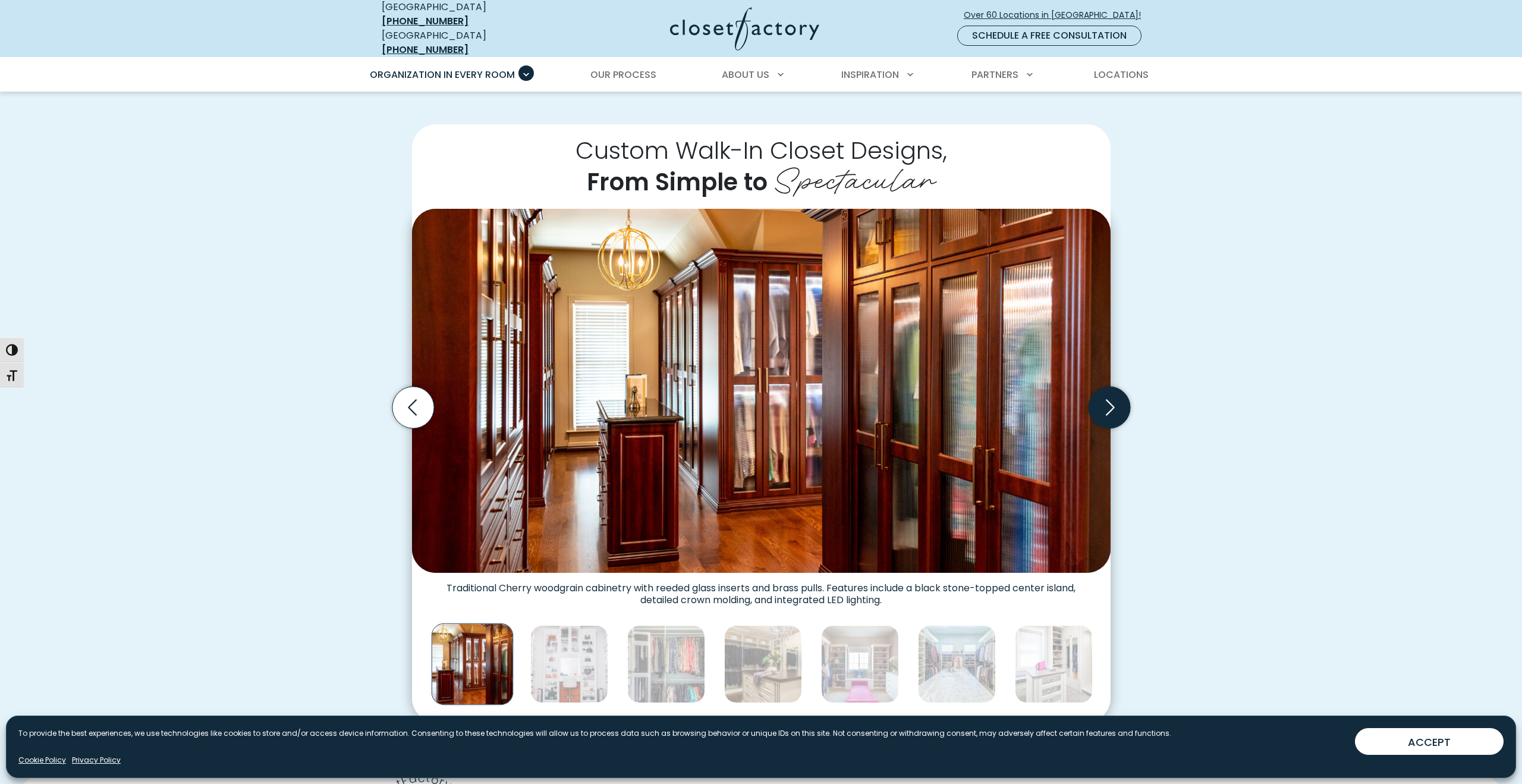
click at [1108, 398] on icon "Next slide" at bounding box center [1108, 407] width 42 height 42
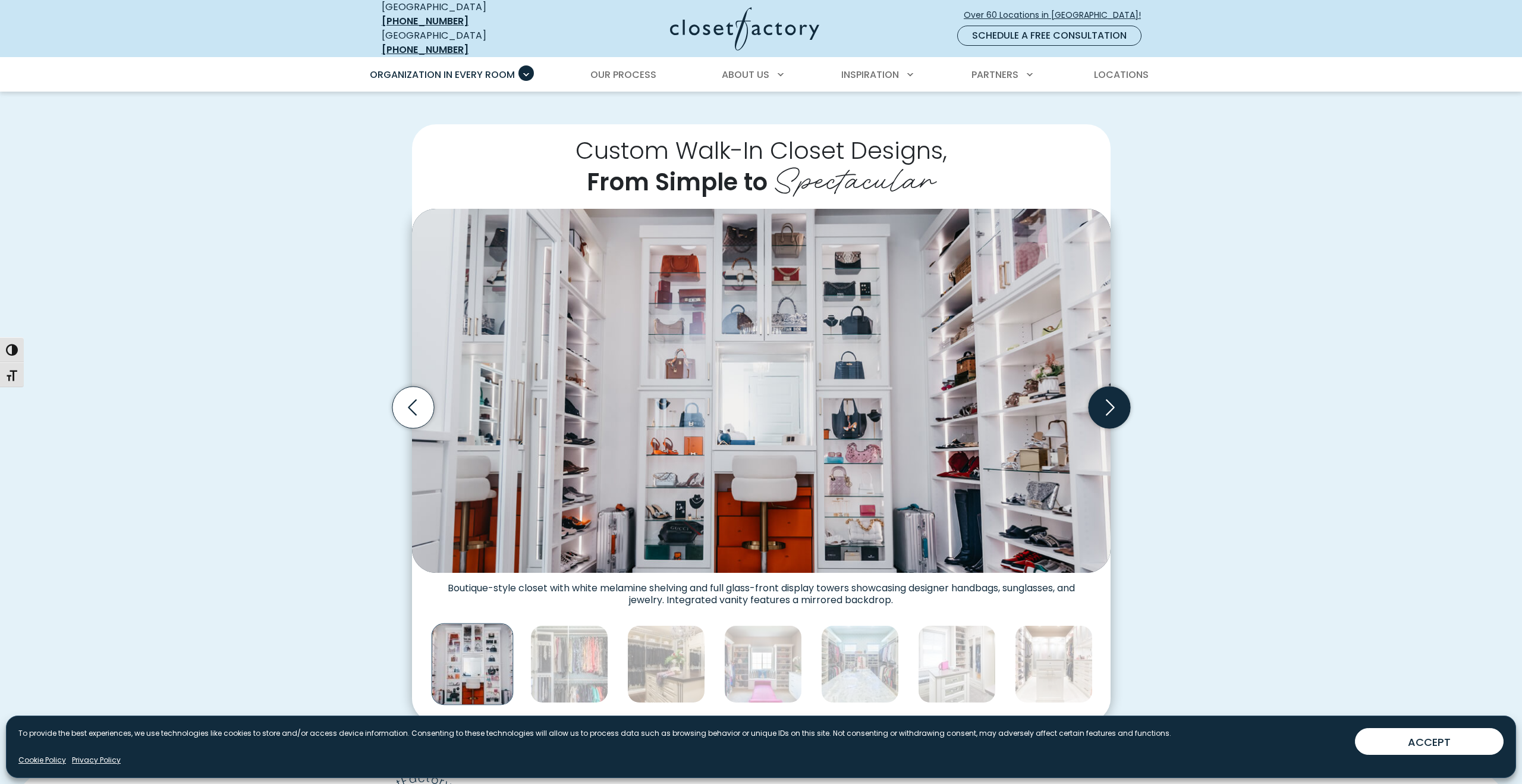
click at [1118, 392] on icon "Next slide" at bounding box center [1108, 407] width 42 height 42
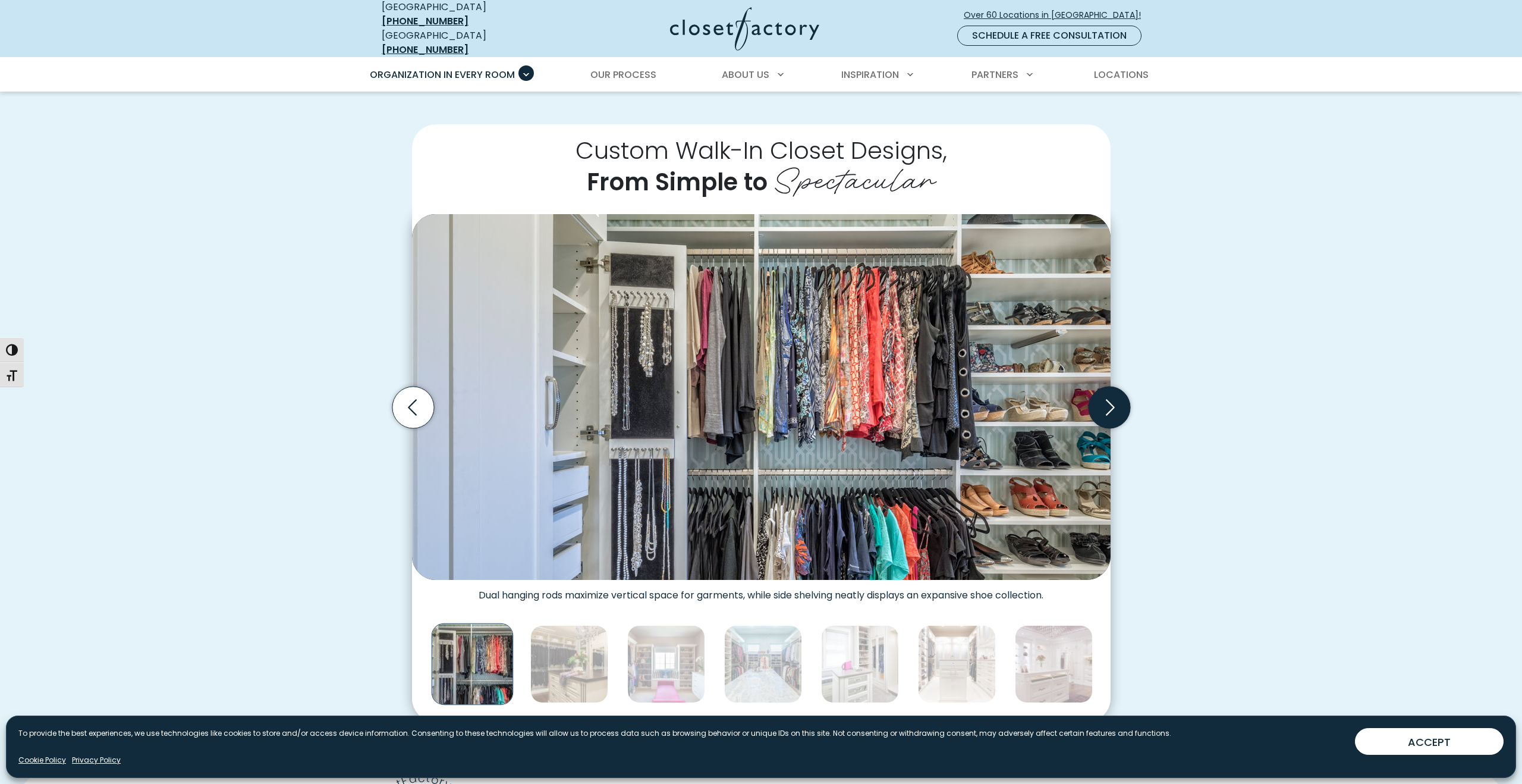
click at [1111, 399] on icon "Next slide" at bounding box center [1111, 407] width 9 height 16
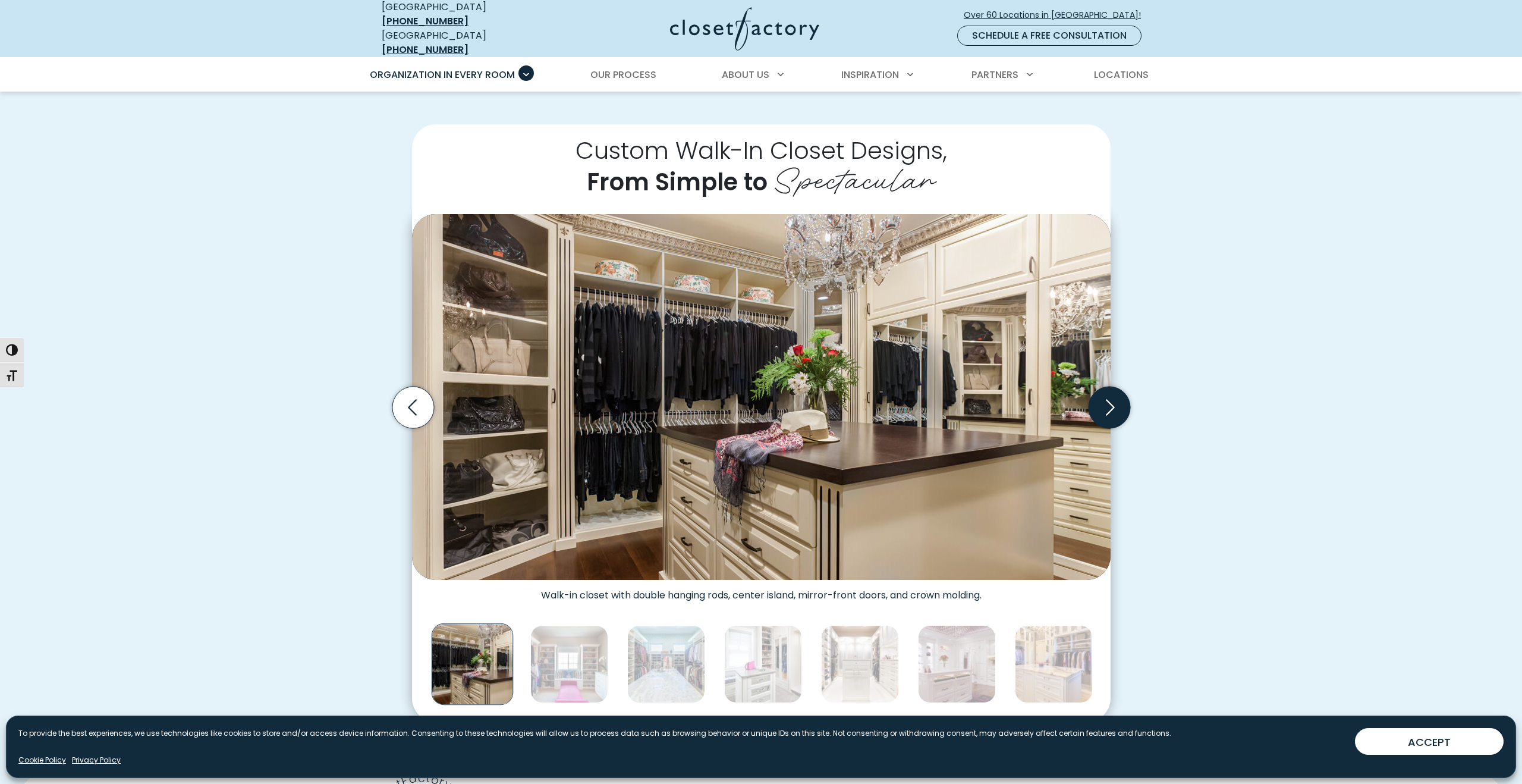
click at [1111, 399] on icon "Next slide" at bounding box center [1111, 407] width 9 height 16
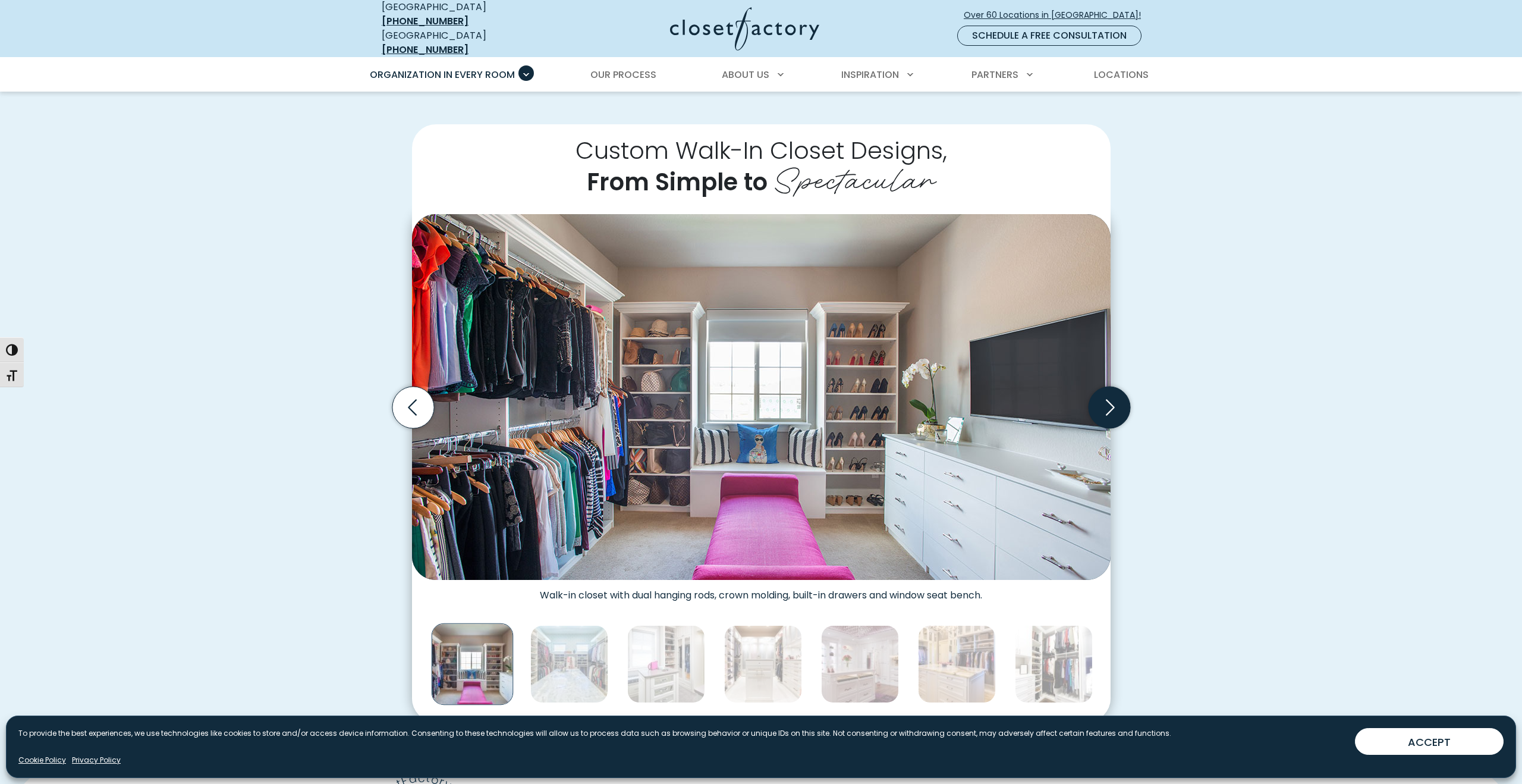
click at [1111, 399] on icon "Next slide" at bounding box center [1111, 407] width 9 height 16
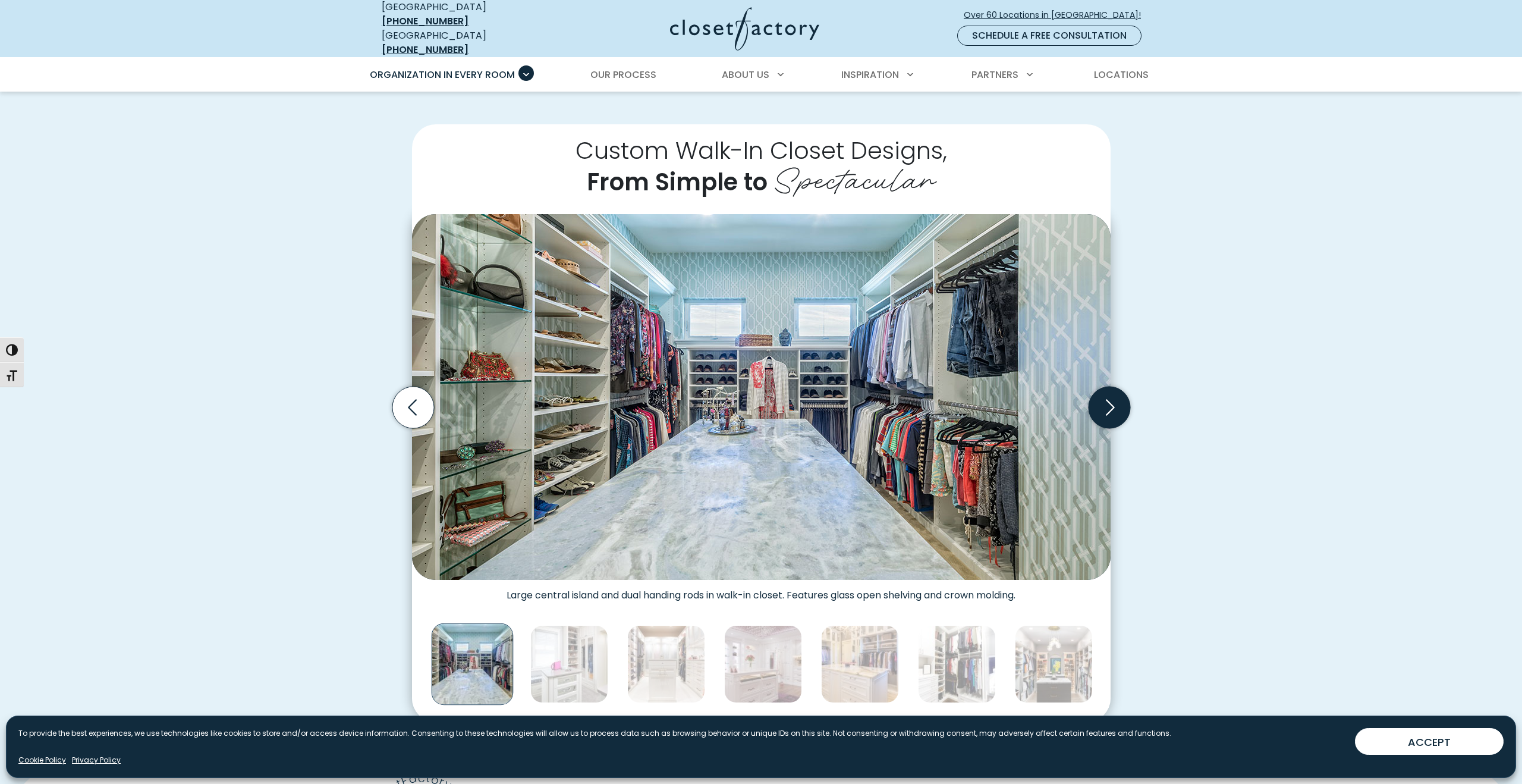
click at [1111, 399] on icon "Next slide" at bounding box center [1111, 407] width 9 height 16
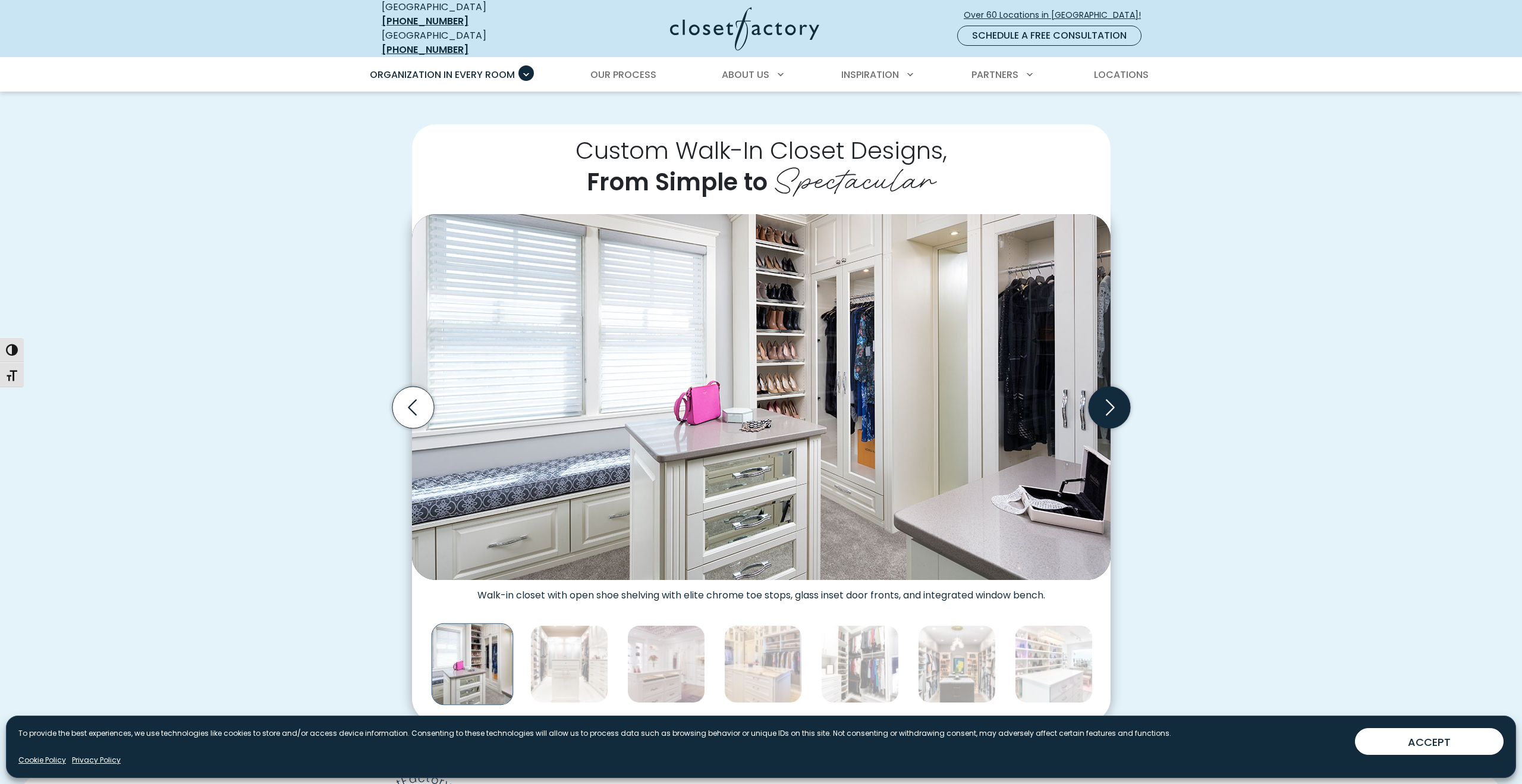
click at [1111, 399] on icon "Next slide" at bounding box center [1111, 407] width 9 height 16
